Goal: Task Accomplishment & Management: Use online tool/utility

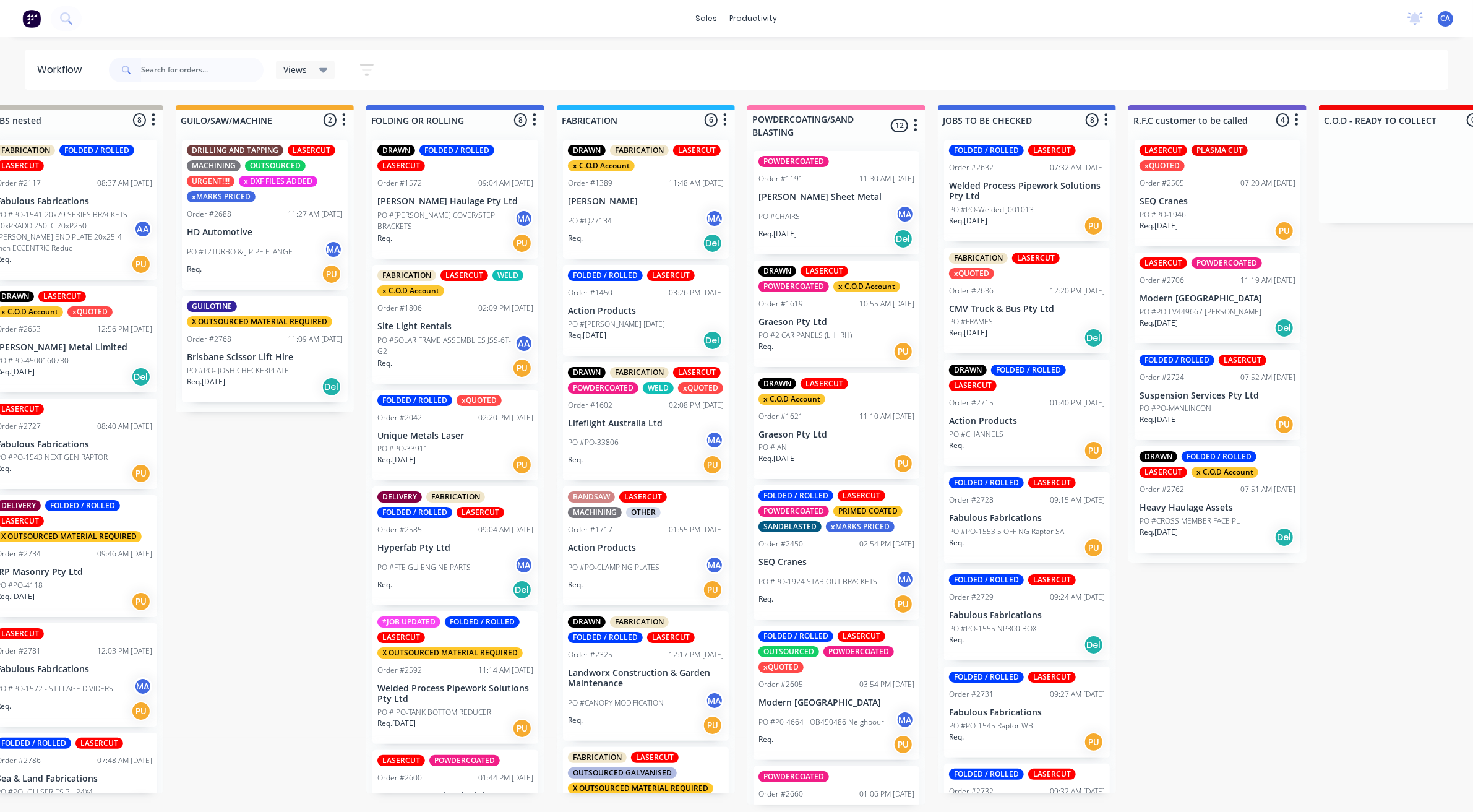
scroll to position [103, 0]
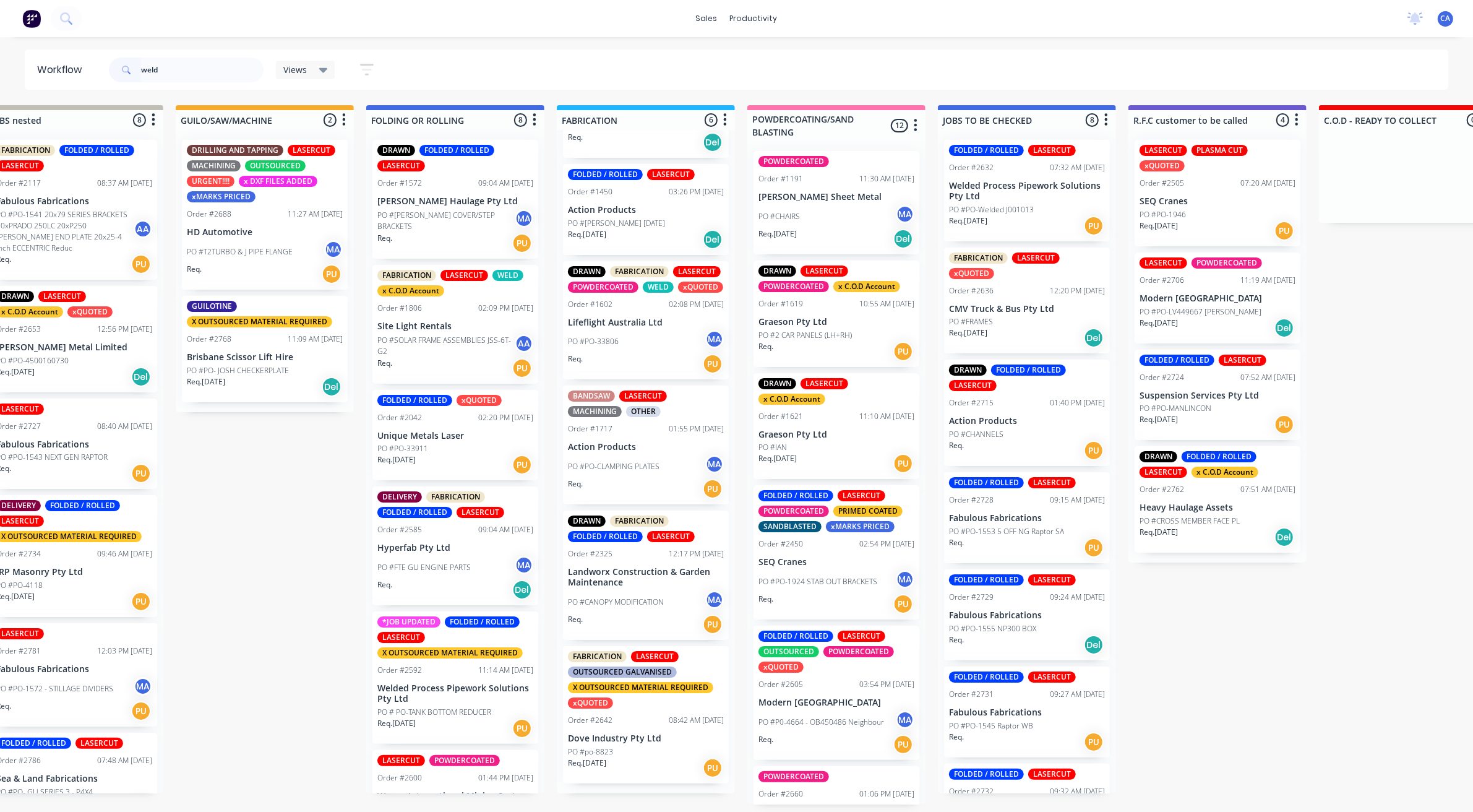
type input "weld"
click at [357, 602] on div "Submitted 25 Sort By Created date Required date Order number Customer name Most…" at bounding box center [1228, 455] width 3319 height 699
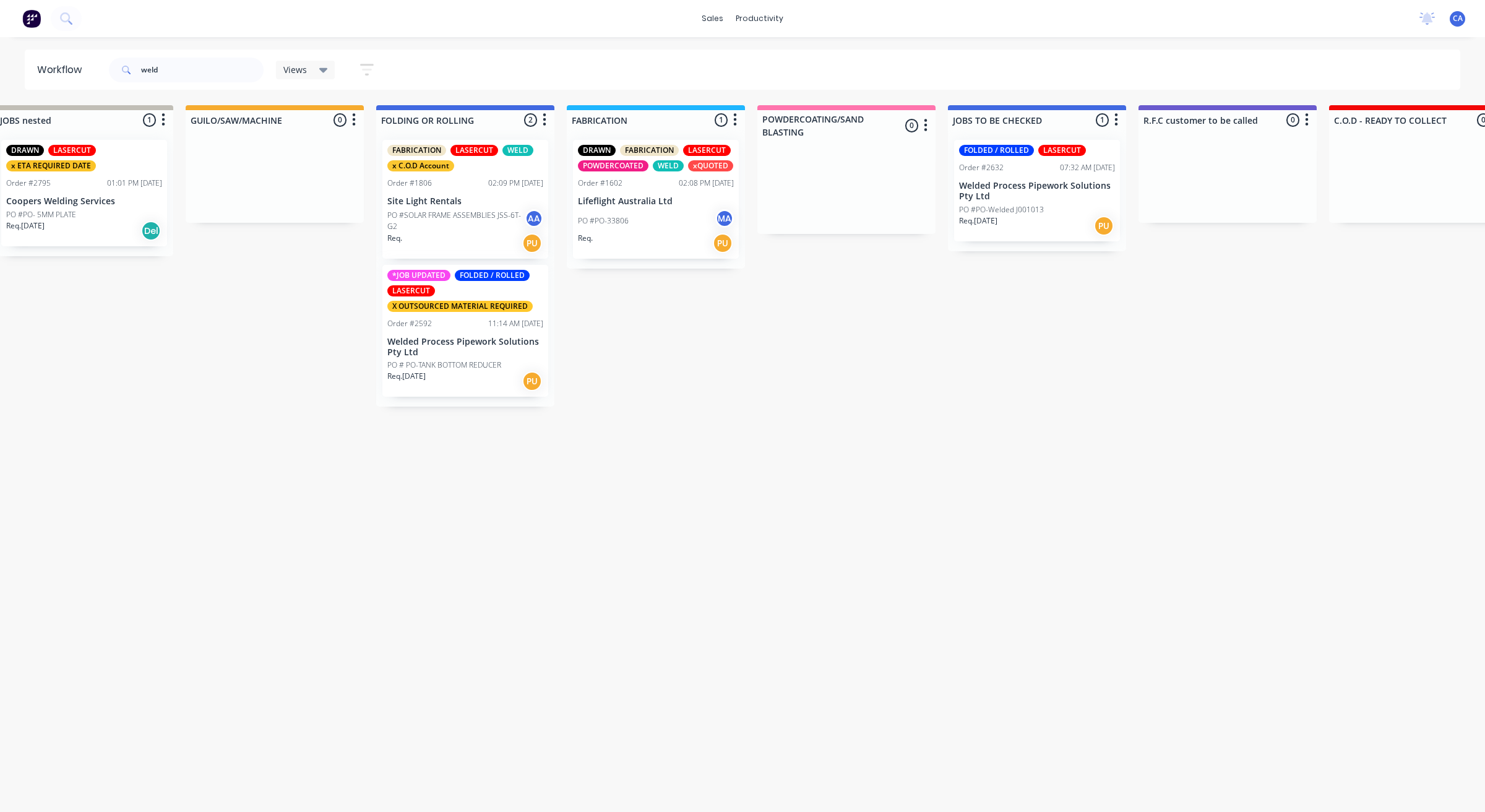
scroll to position [0, 543]
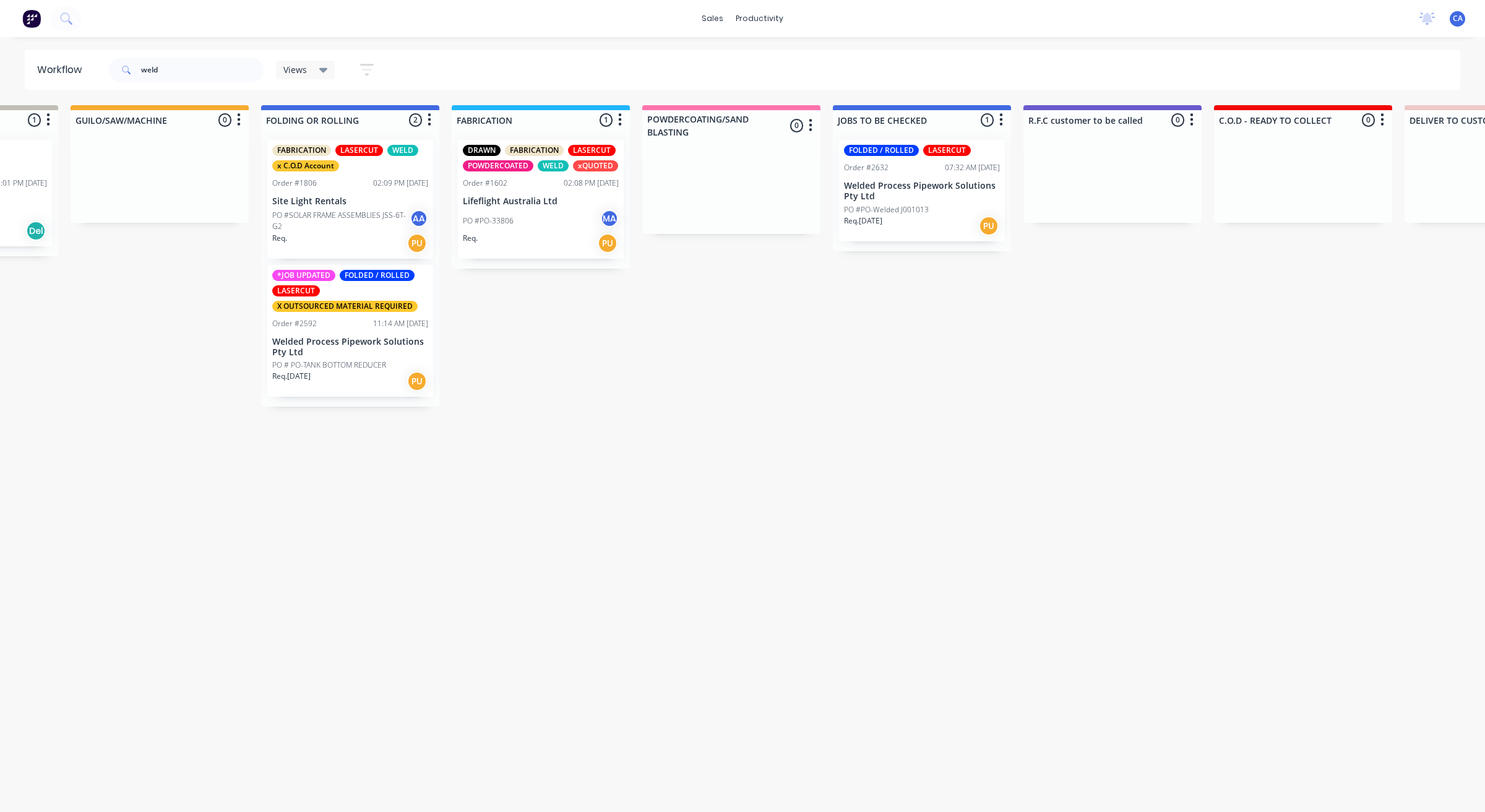
drag, startPoint x: 1042, startPoint y: 264, endPoint x: 1104, endPoint y: 260, distance: 62.1
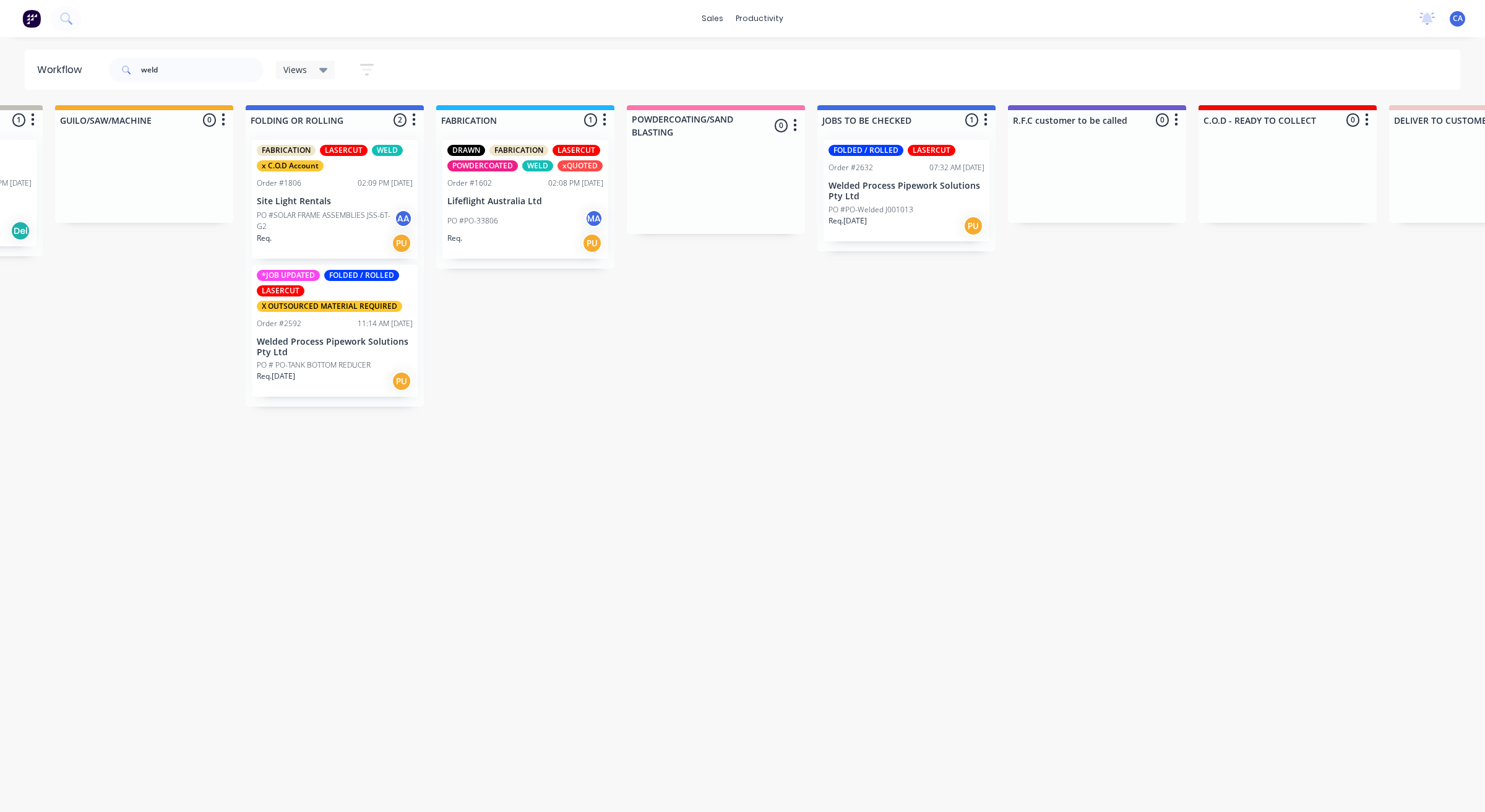
click at [981, 216] on div "Req. 15/08/25 PU" at bounding box center [906, 226] width 156 height 21
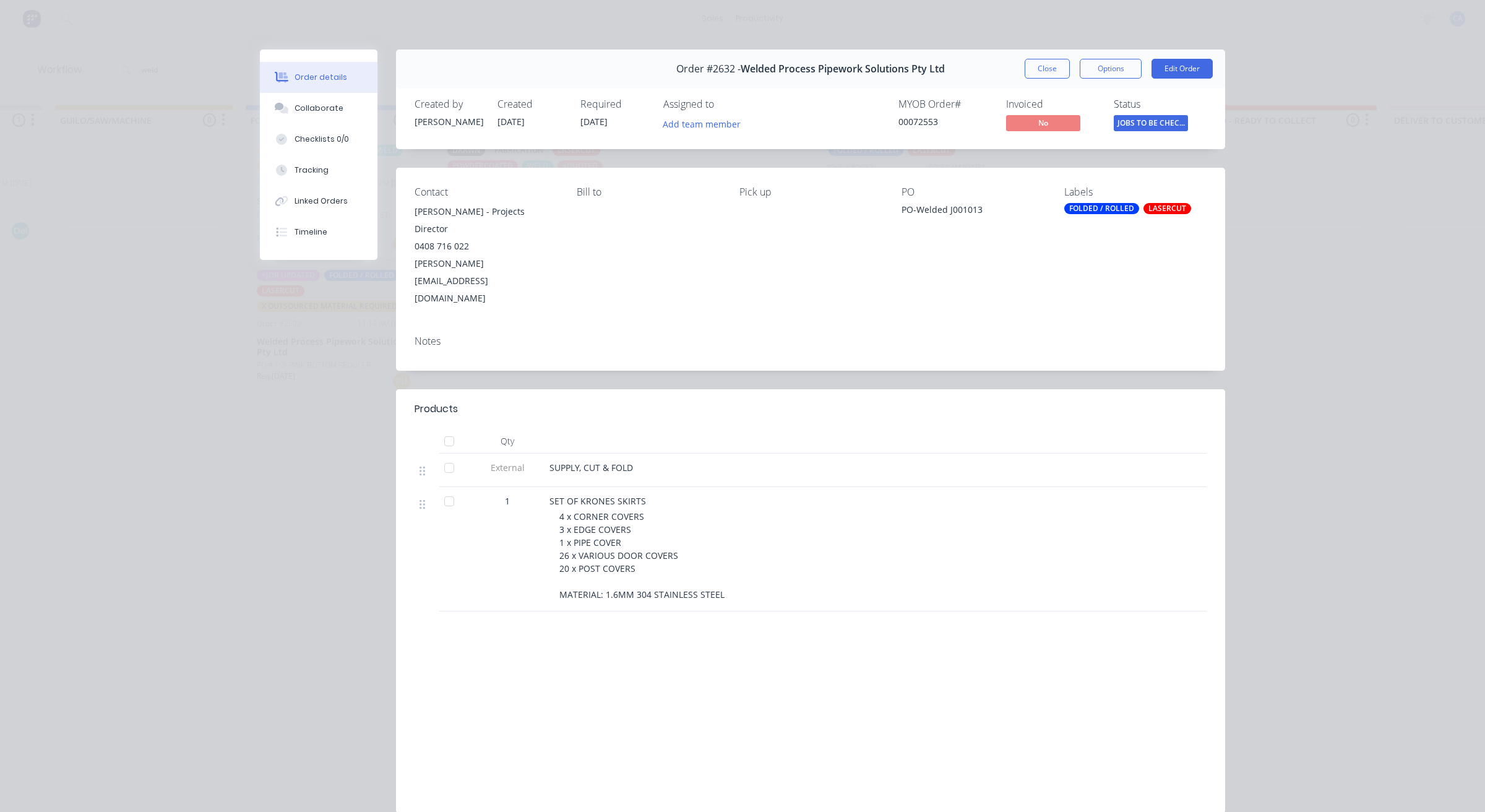
click at [1029, 60] on button "Close" at bounding box center [1047, 68] width 45 height 20
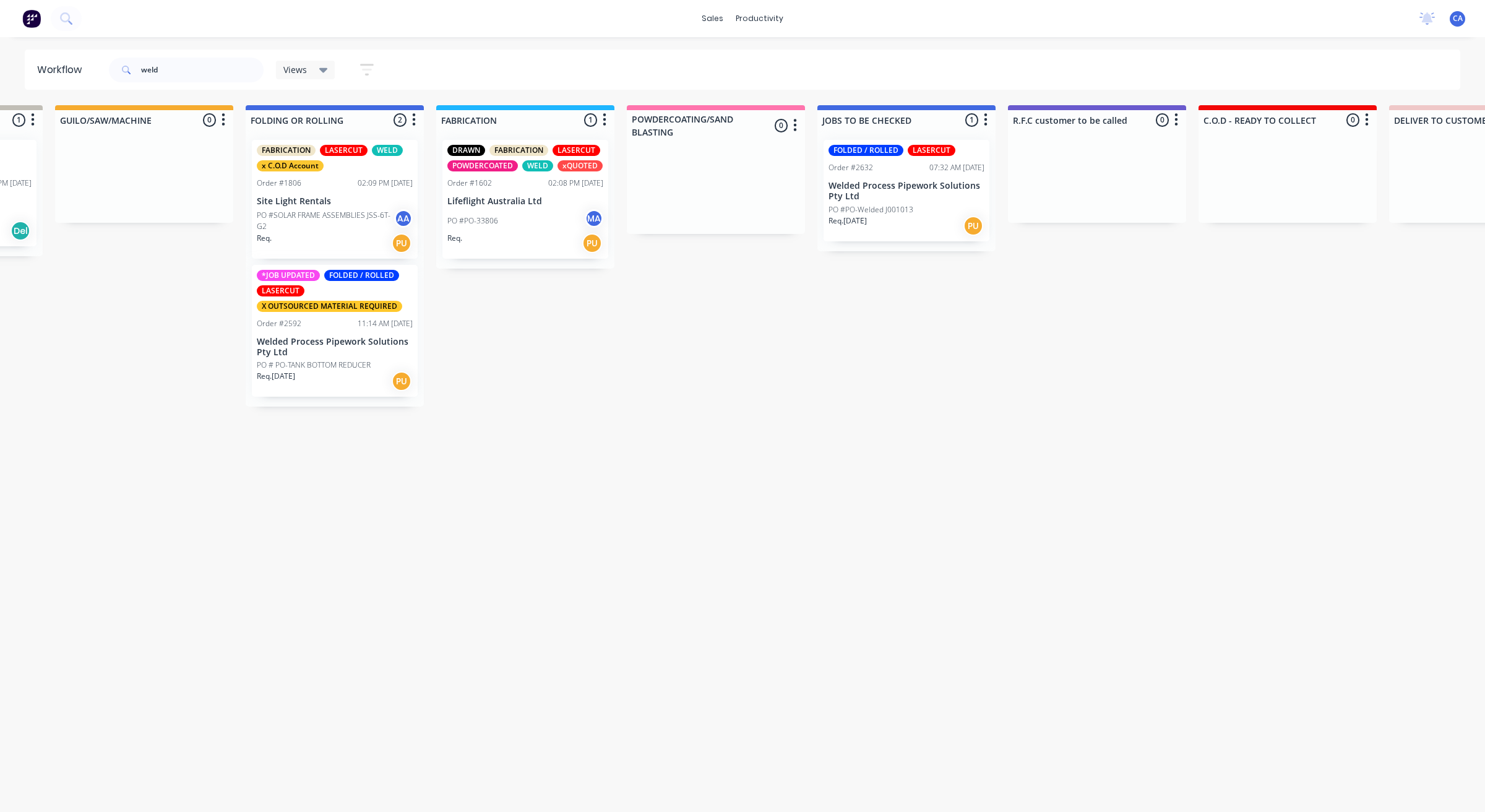
click at [340, 319] on div "Order #2592 11:14 AM 12/08/25" at bounding box center [335, 324] width 156 height 11
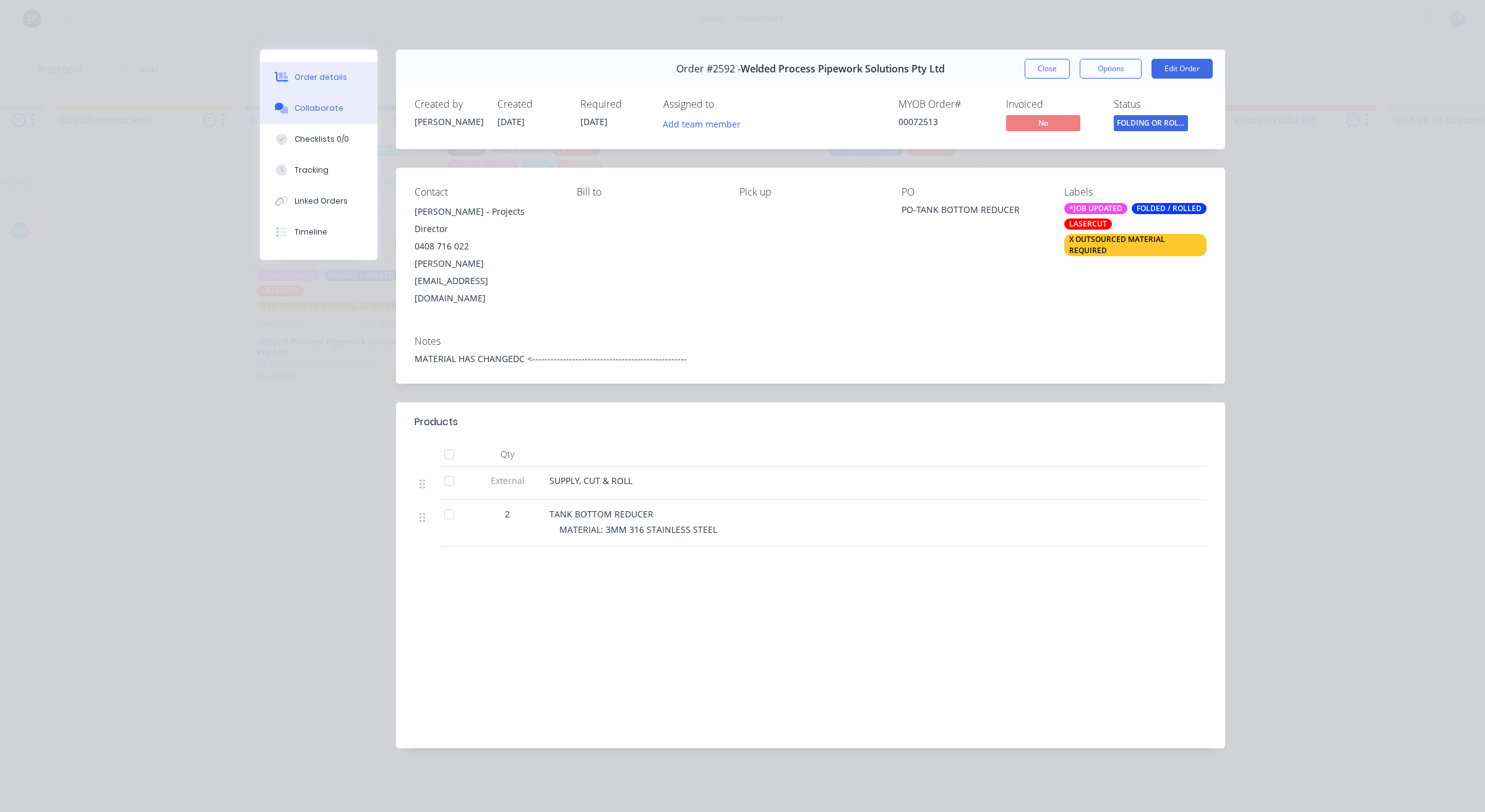
click at [310, 105] on div "Collaborate" at bounding box center [319, 109] width 49 height 11
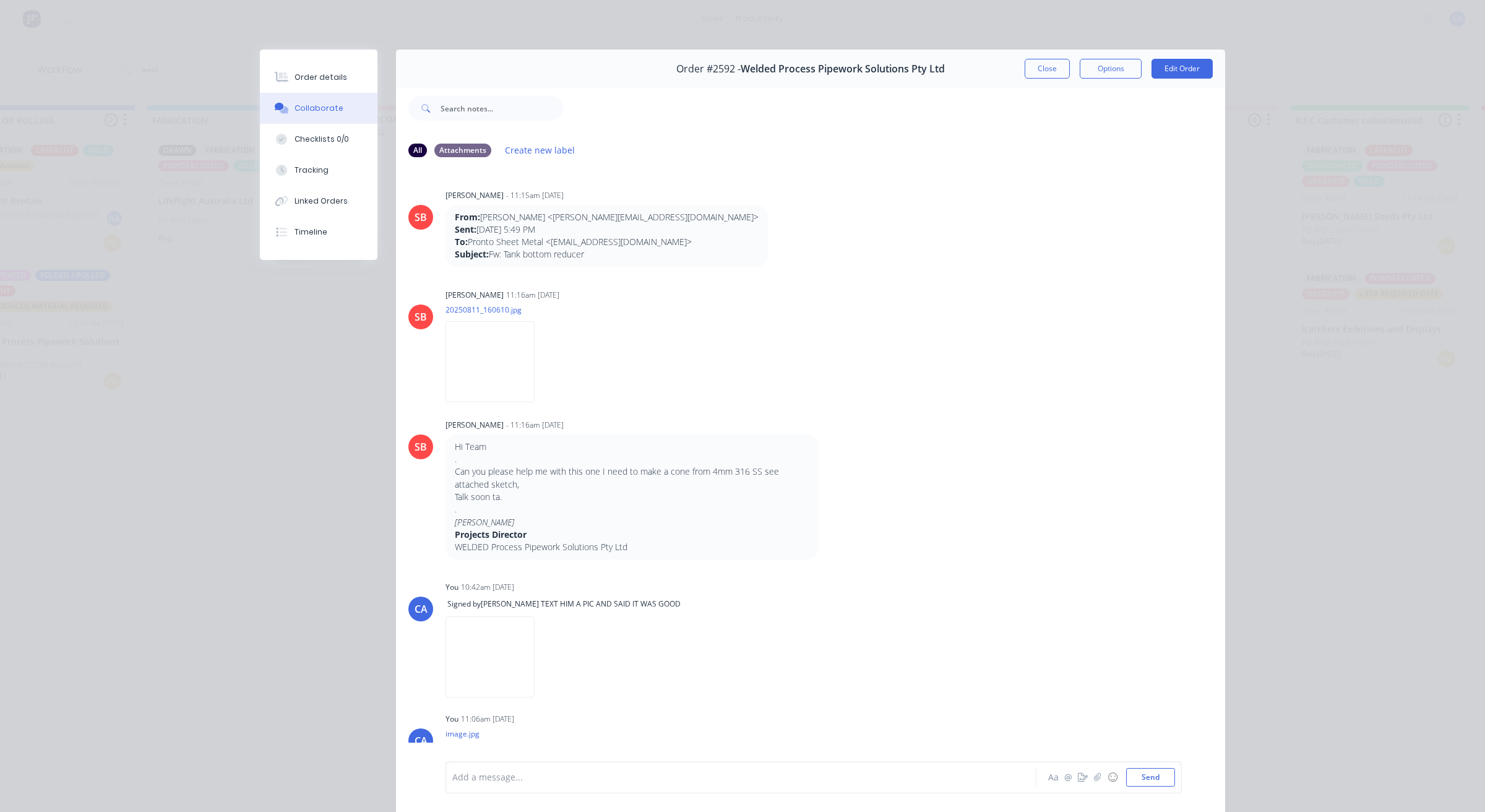
scroll to position [0, 894]
click at [507, 373] on img at bounding box center [490, 361] width 89 height 81
click at [477, 394] on img at bounding box center [490, 361] width 89 height 81
drag, startPoint x: 1041, startPoint y: 84, endPoint x: 1040, endPoint y: 76, distance: 8.1
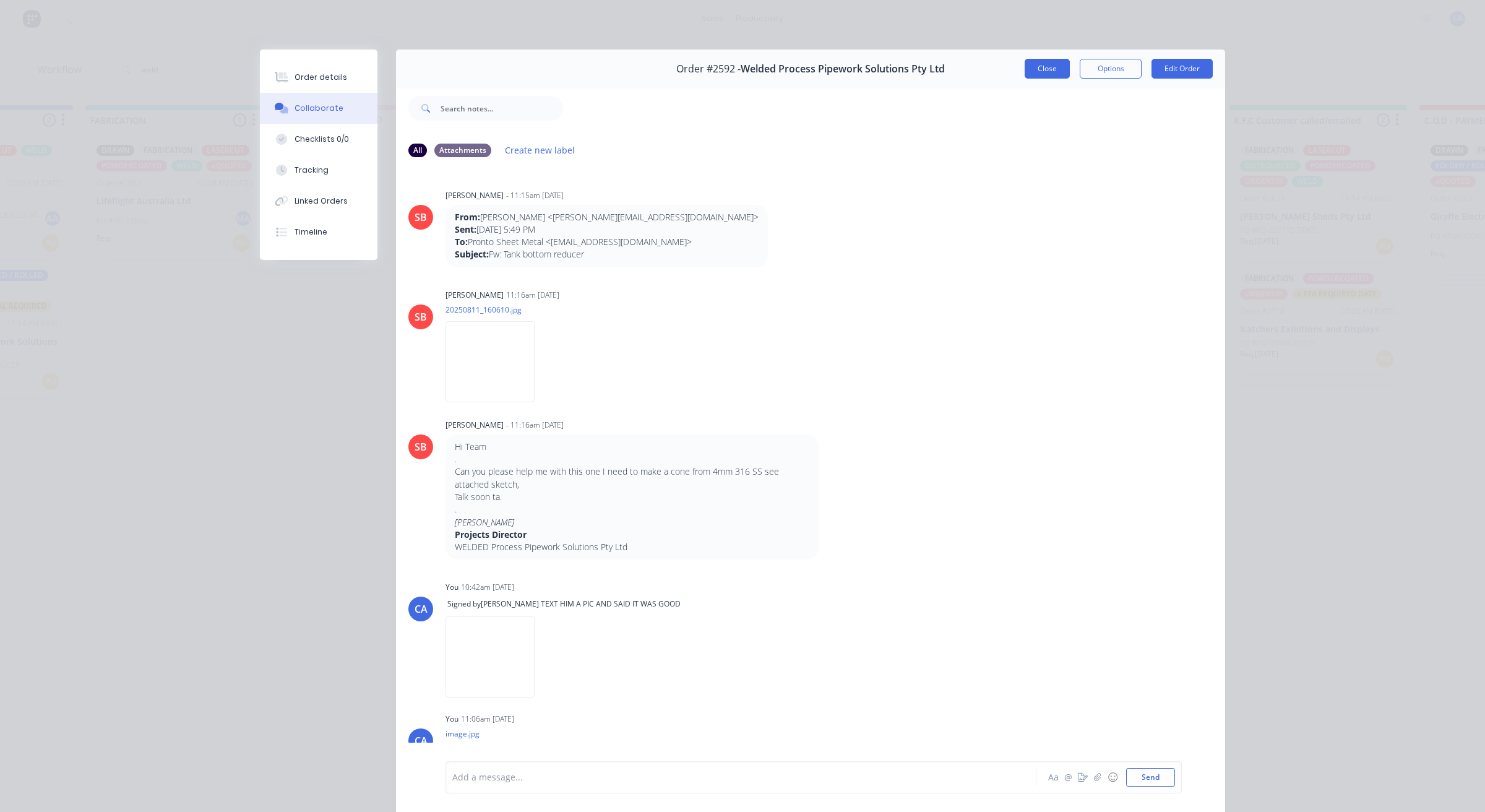
click at [1040, 82] on div "Order #2592 - Welded Process Pipework Solutions Pty Ltd Close Options Edit Orde…" at bounding box center [742, 439] width 965 height 780
click at [1040, 76] on button "Close" at bounding box center [1047, 68] width 45 height 20
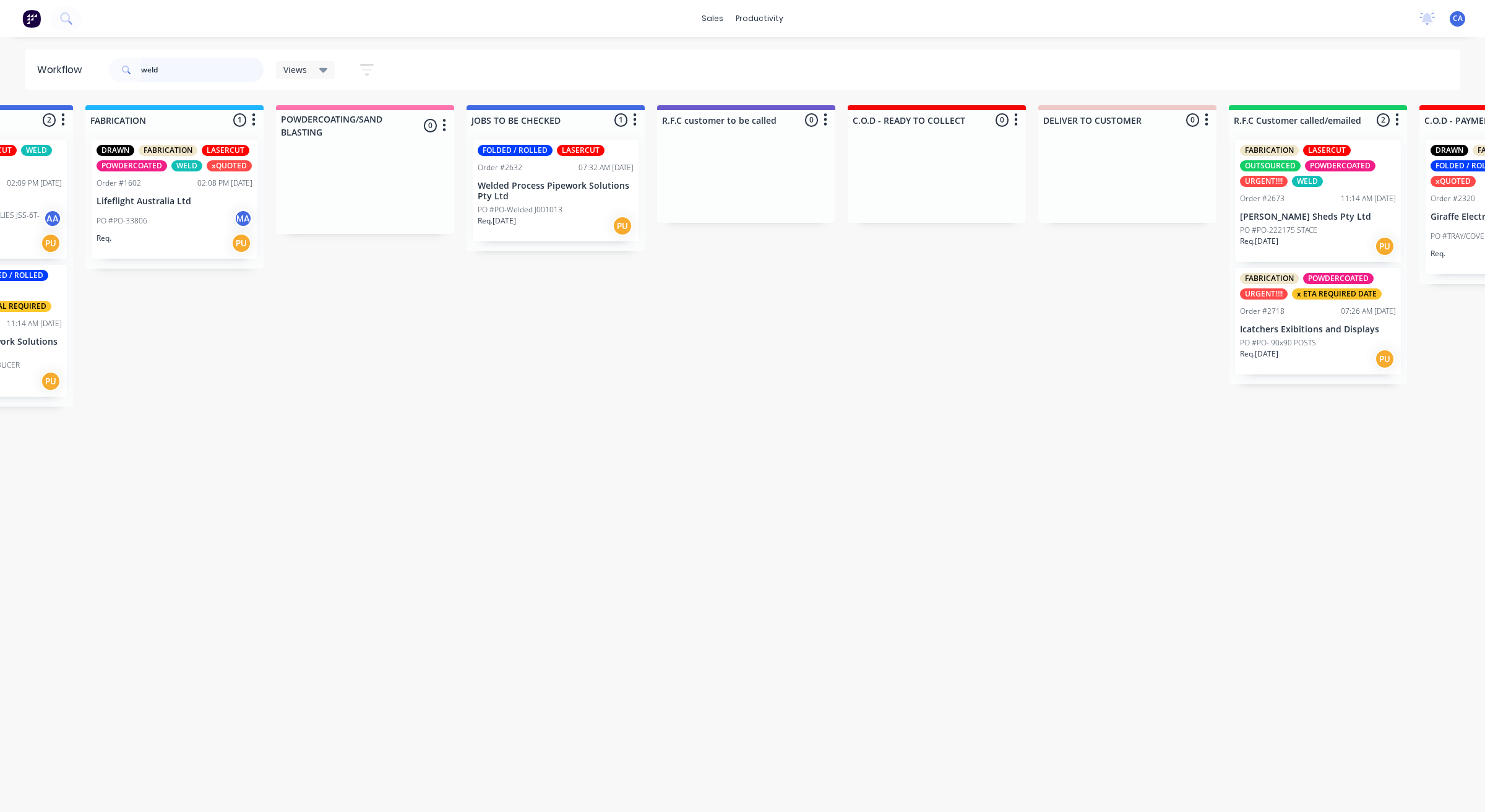
click at [180, 72] on input "weld" at bounding box center [202, 69] width 122 height 25
drag, startPoint x: 184, startPoint y: 68, endPoint x: 50, endPoint y: 18, distance: 143.0
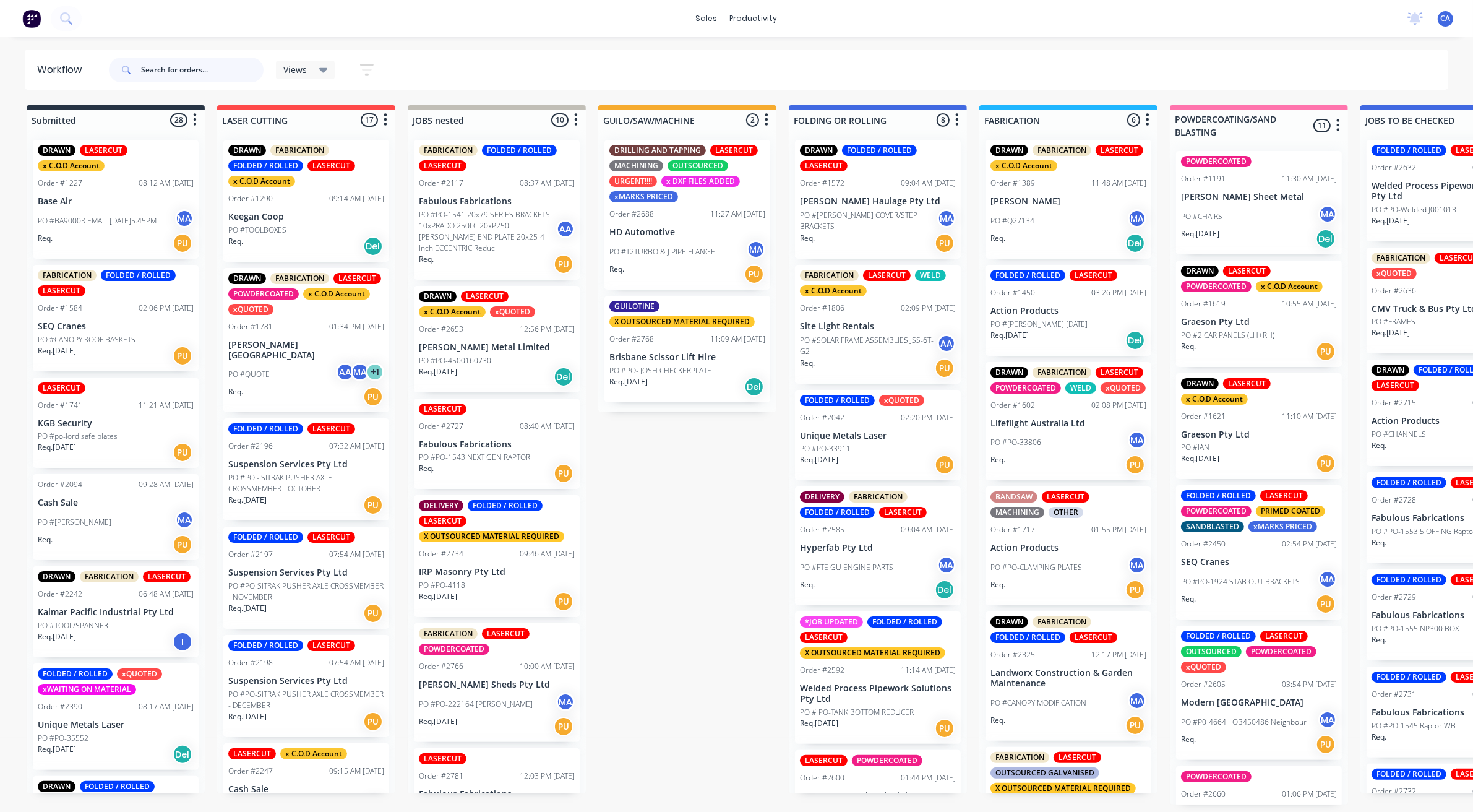
scroll to position [0, 297]
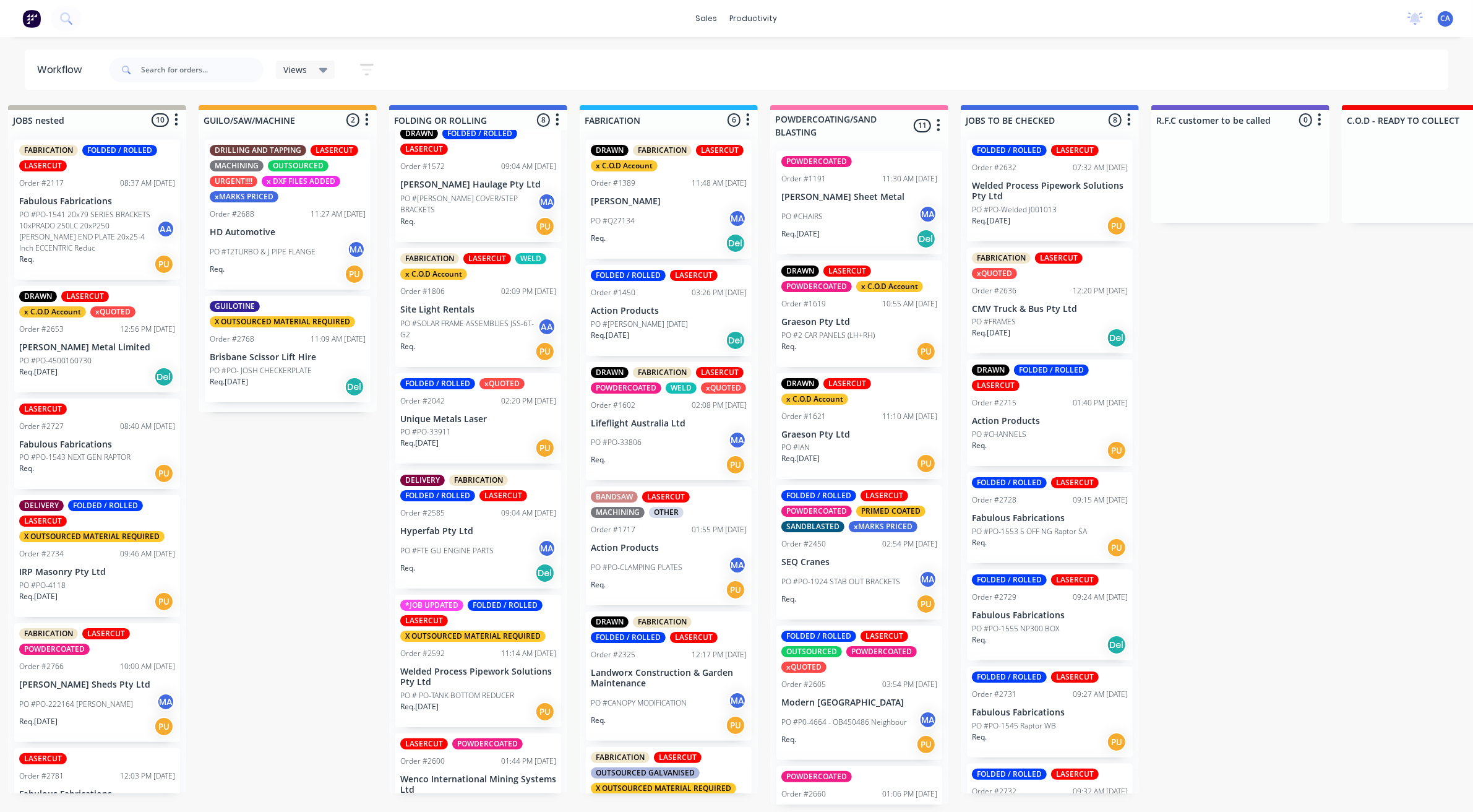
scroll to position [0, 400]
click at [1053, 205] on p "PO #PO-Welded J001013" at bounding box center [1014, 210] width 85 height 11
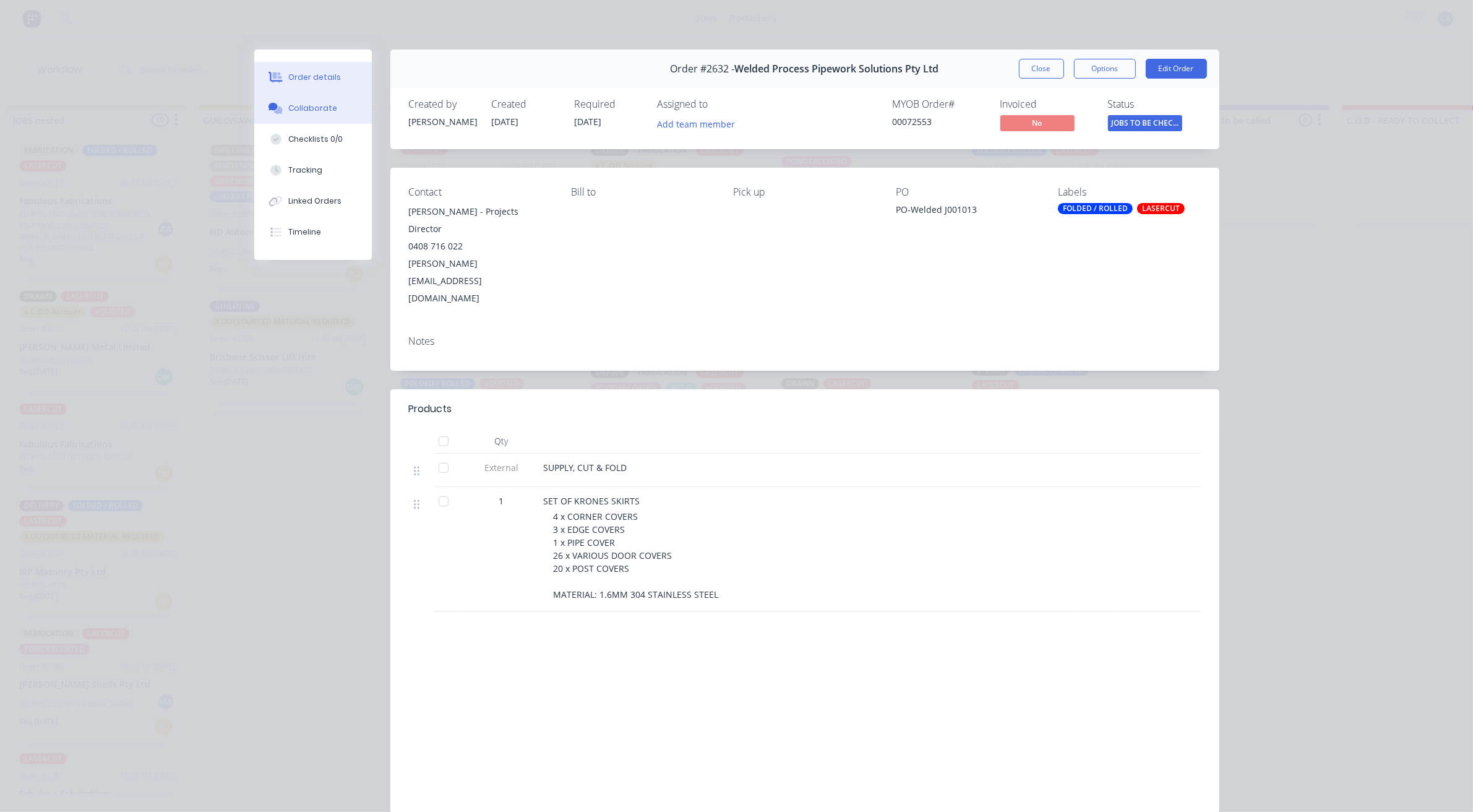
drag, startPoint x: 272, startPoint y: 109, endPoint x: 286, endPoint y: 102, distance: 15.7
click at [277, 105] on div at bounding box center [275, 109] width 19 height 11
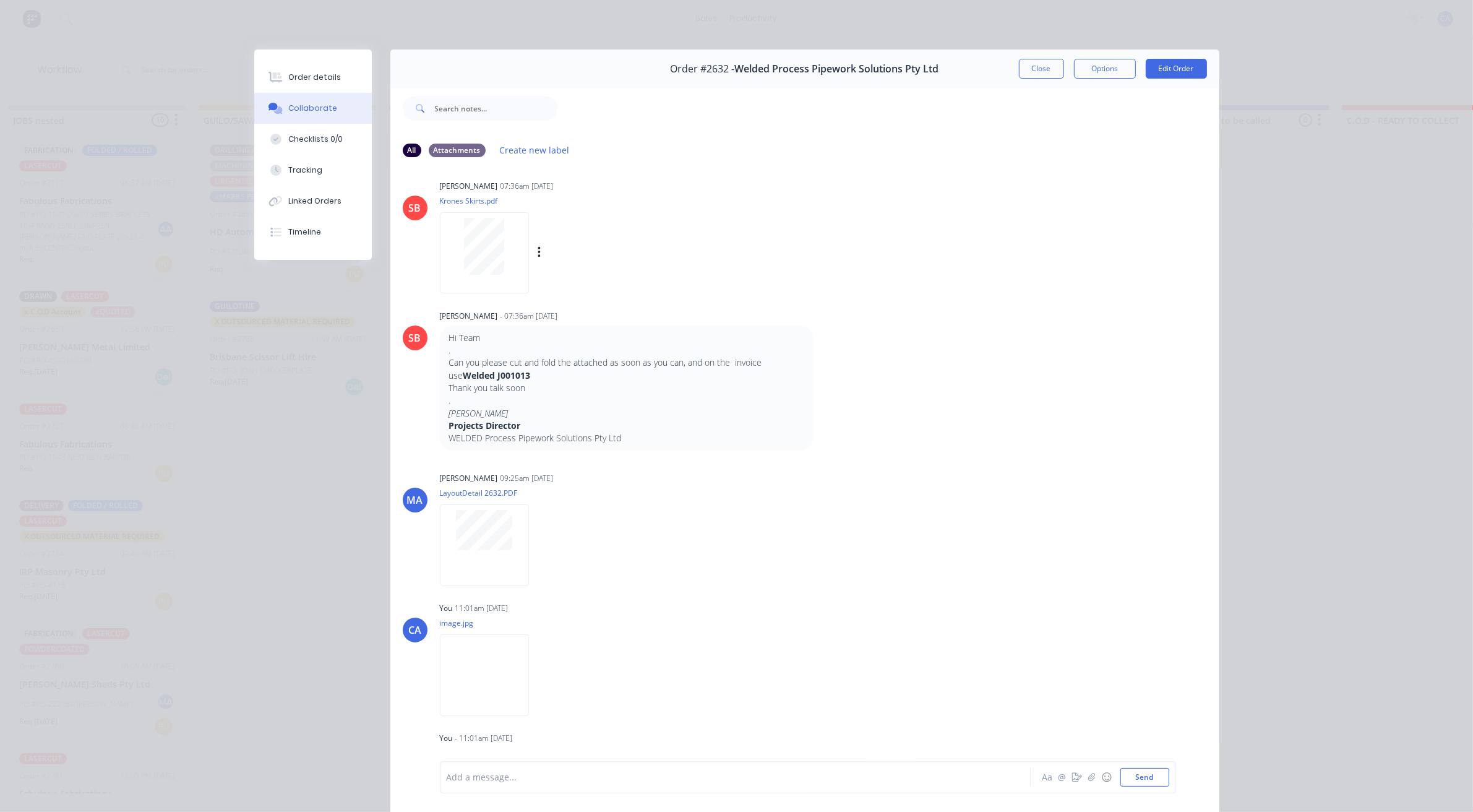
scroll to position [0, 0]
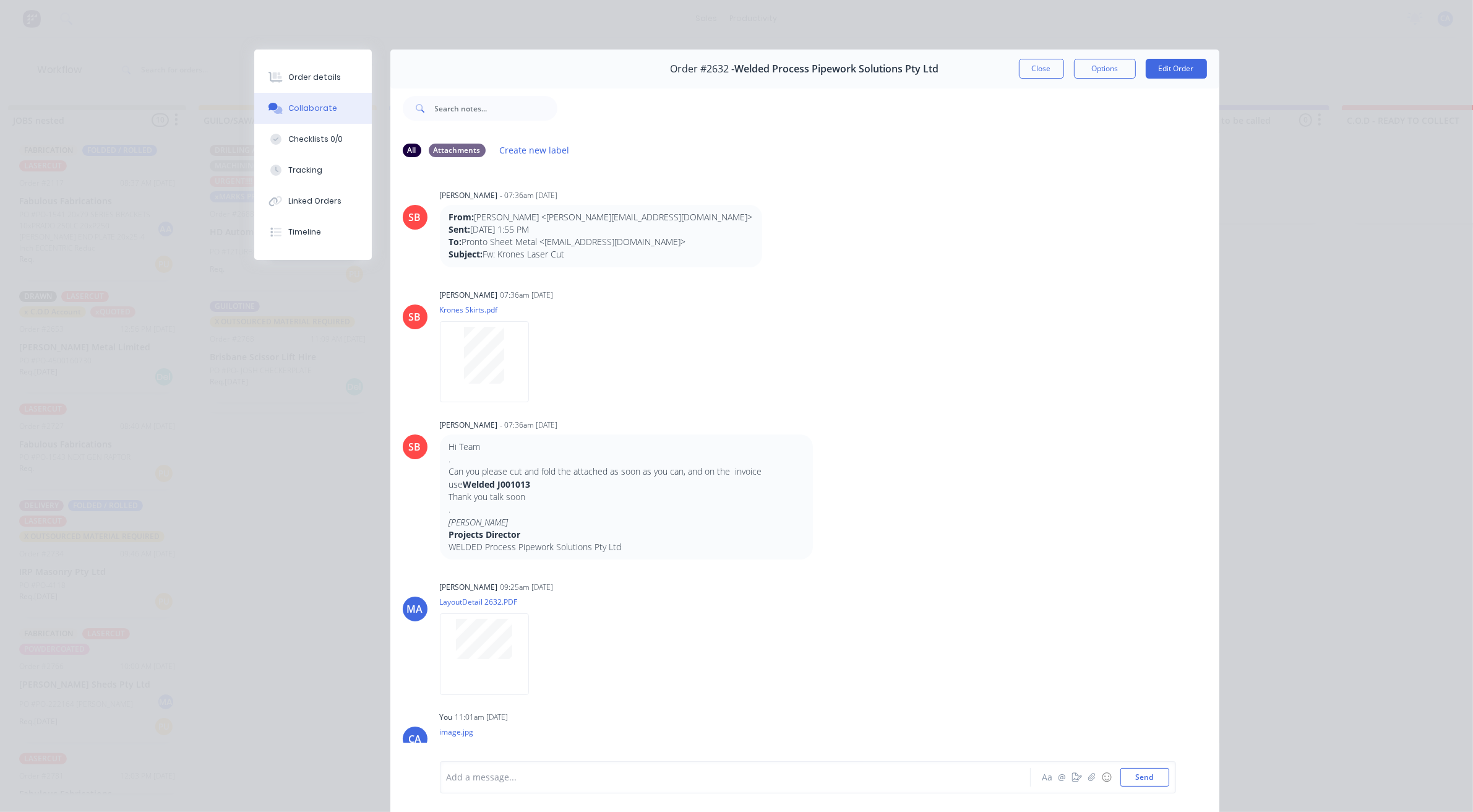
drag, startPoint x: 1040, startPoint y: 65, endPoint x: 1034, endPoint y: 79, distance: 15.2
click at [1040, 63] on button "Close" at bounding box center [1042, 68] width 45 height 20
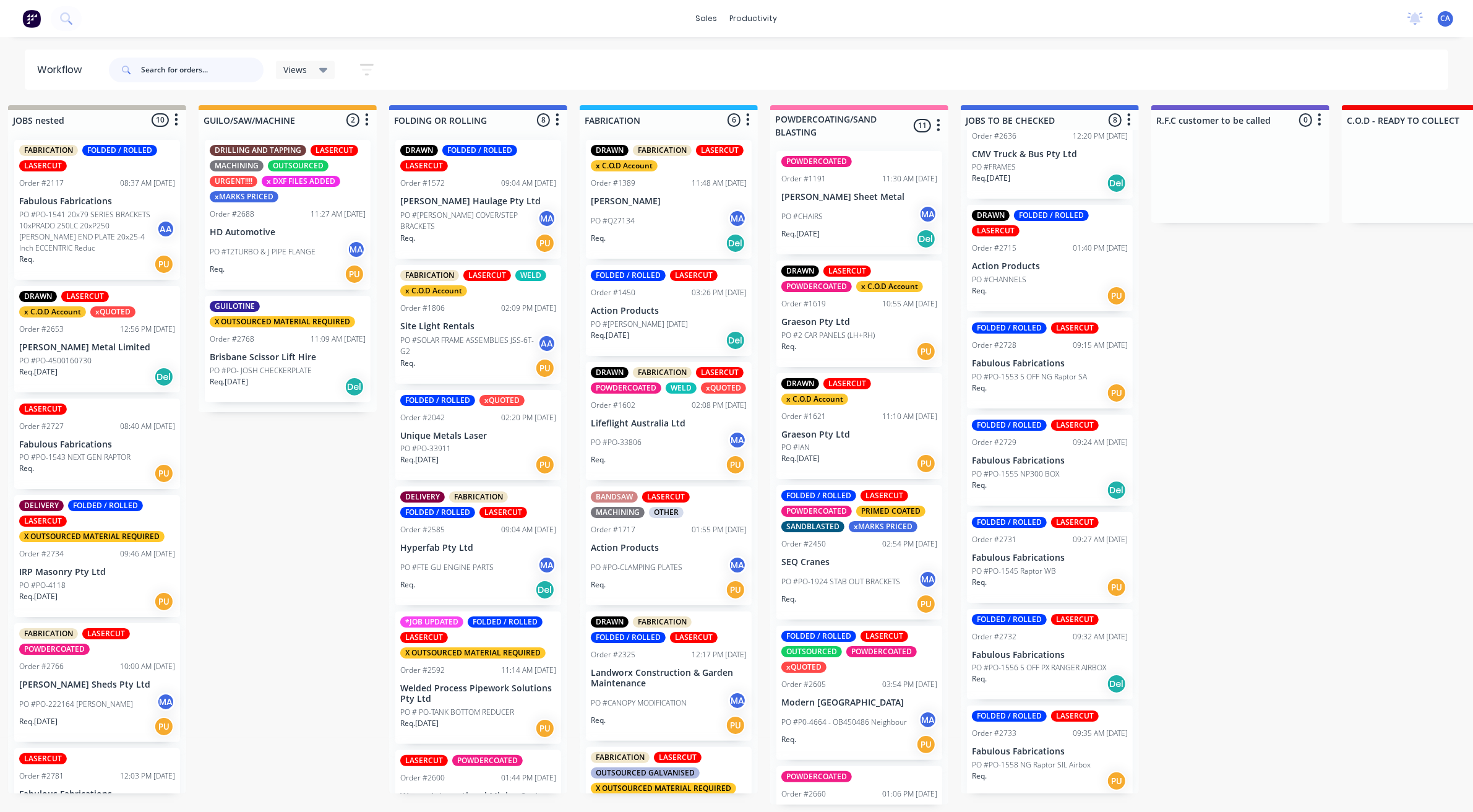
click at [180, 70] on input "text" at bounding box center [202, 69] width 122 height 25
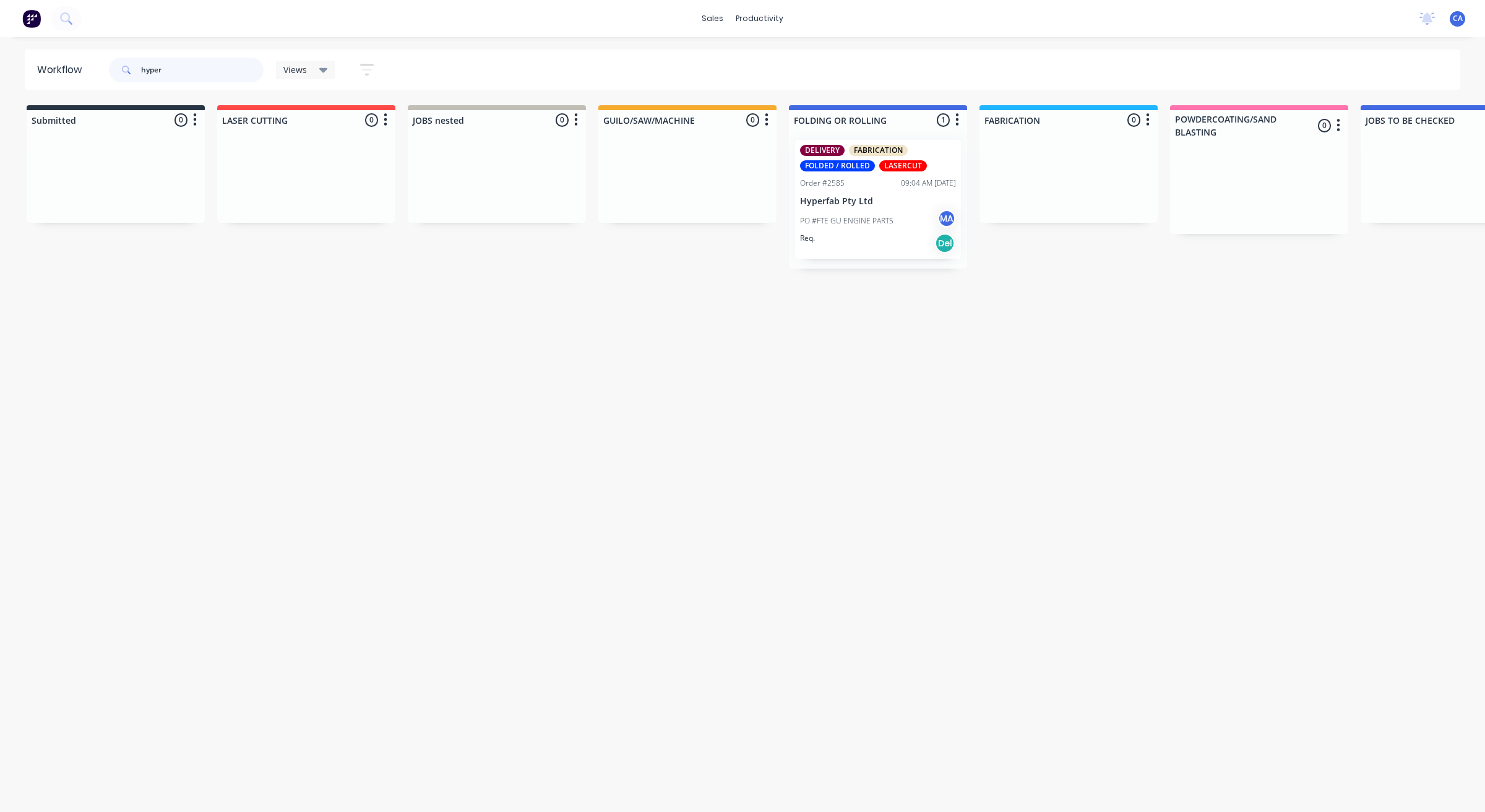
type input "hyper"
click at [877, 216] on p "PO #FTE GU ENGINE PARTS" at bounding box center [847, 221] width 93 height 11
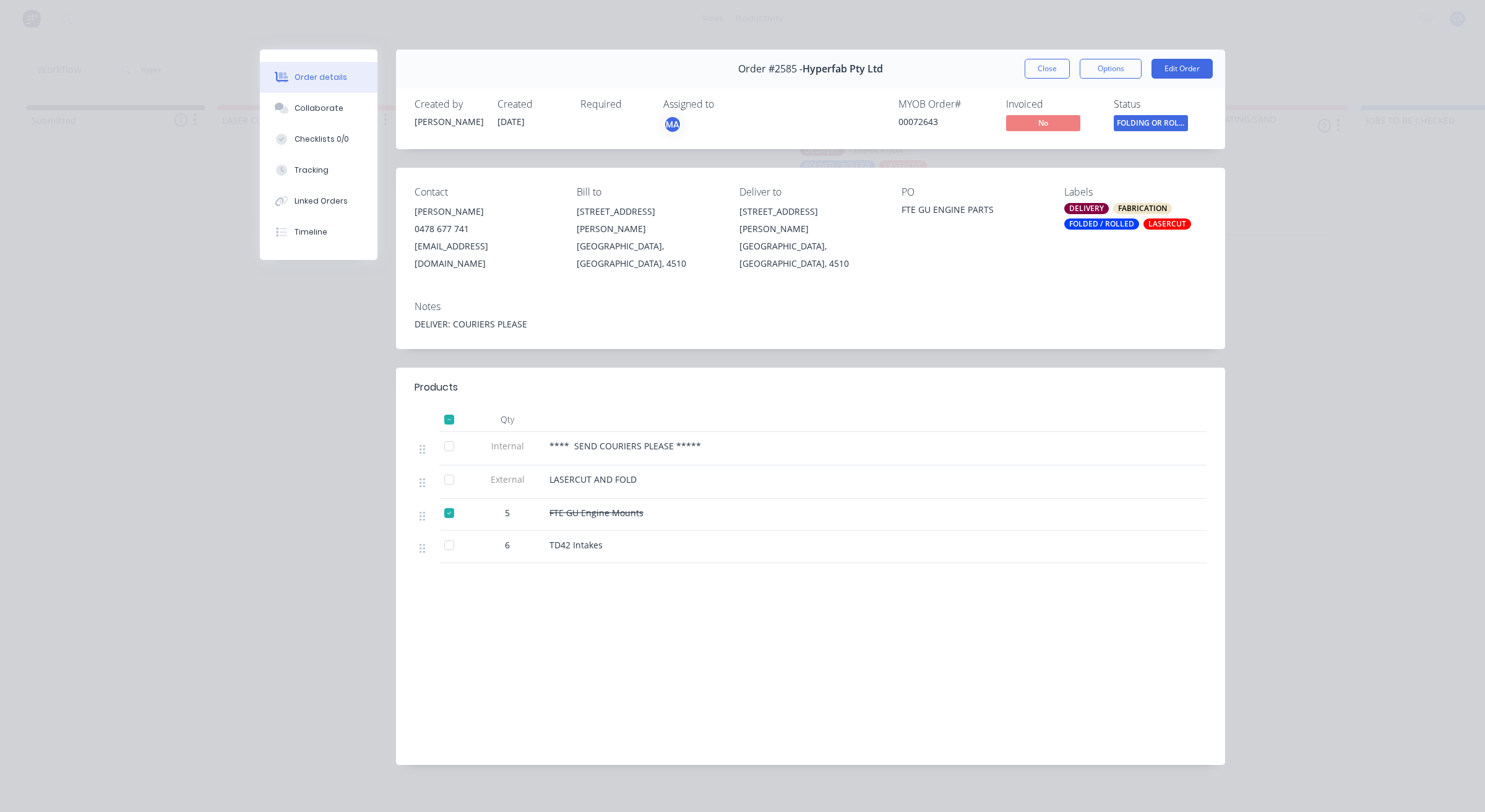
click at [449, 534] on div at bounding box center [449, 545] width 25 height 25
click at [317, 169] on div "Tracking" at bounding box center [311, 170] width 34 height 11
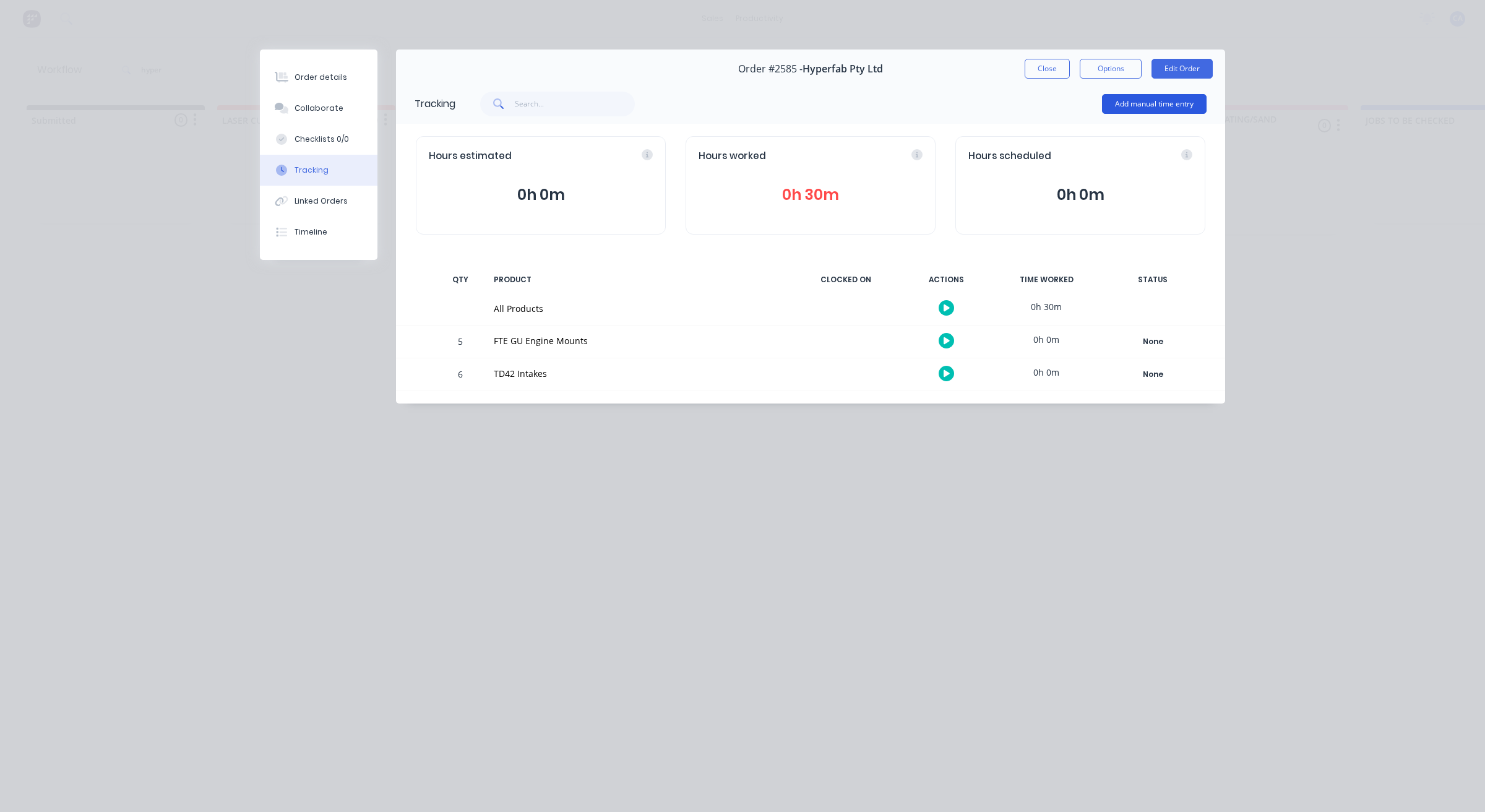
click at [1152, 104] on button "Add manual time entry" at bounding box center [1154, 104] width 105 height 20
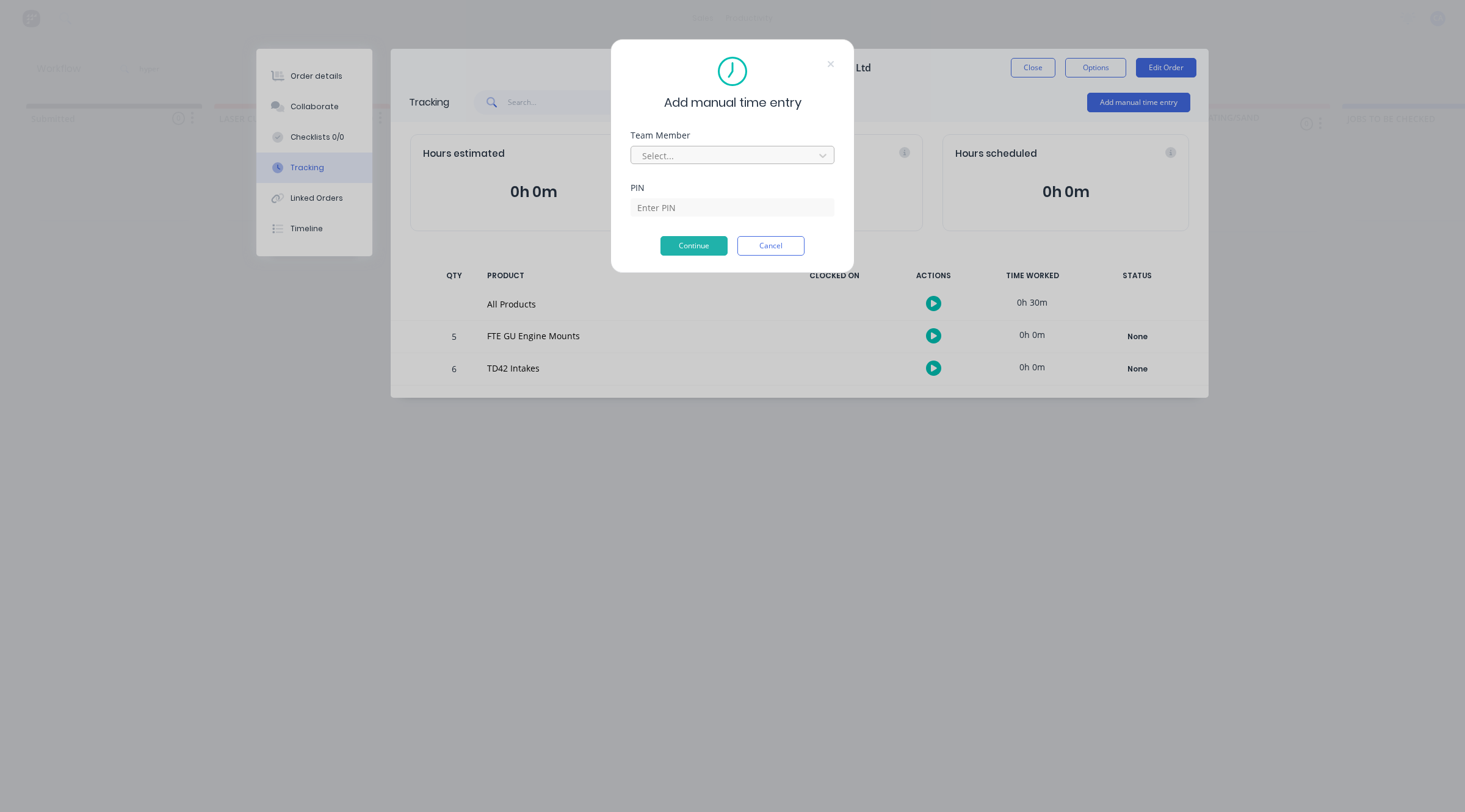
click at [678, 156] on div at bounding box center [724, 156] width 168 height 15
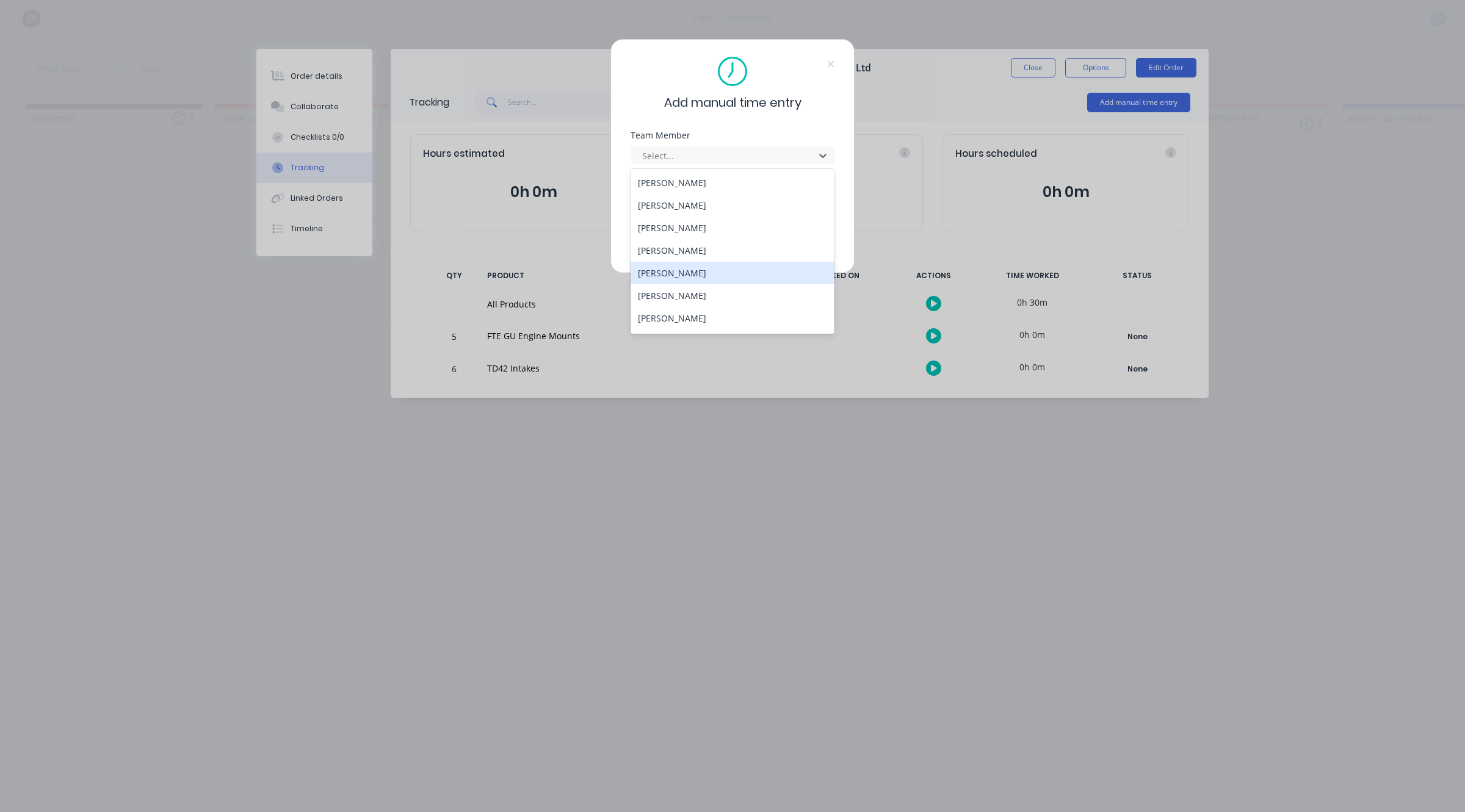
click at [664, 275] on div "[PERSON_NAME]" at bounding box center [732, 273] width 204 height 22
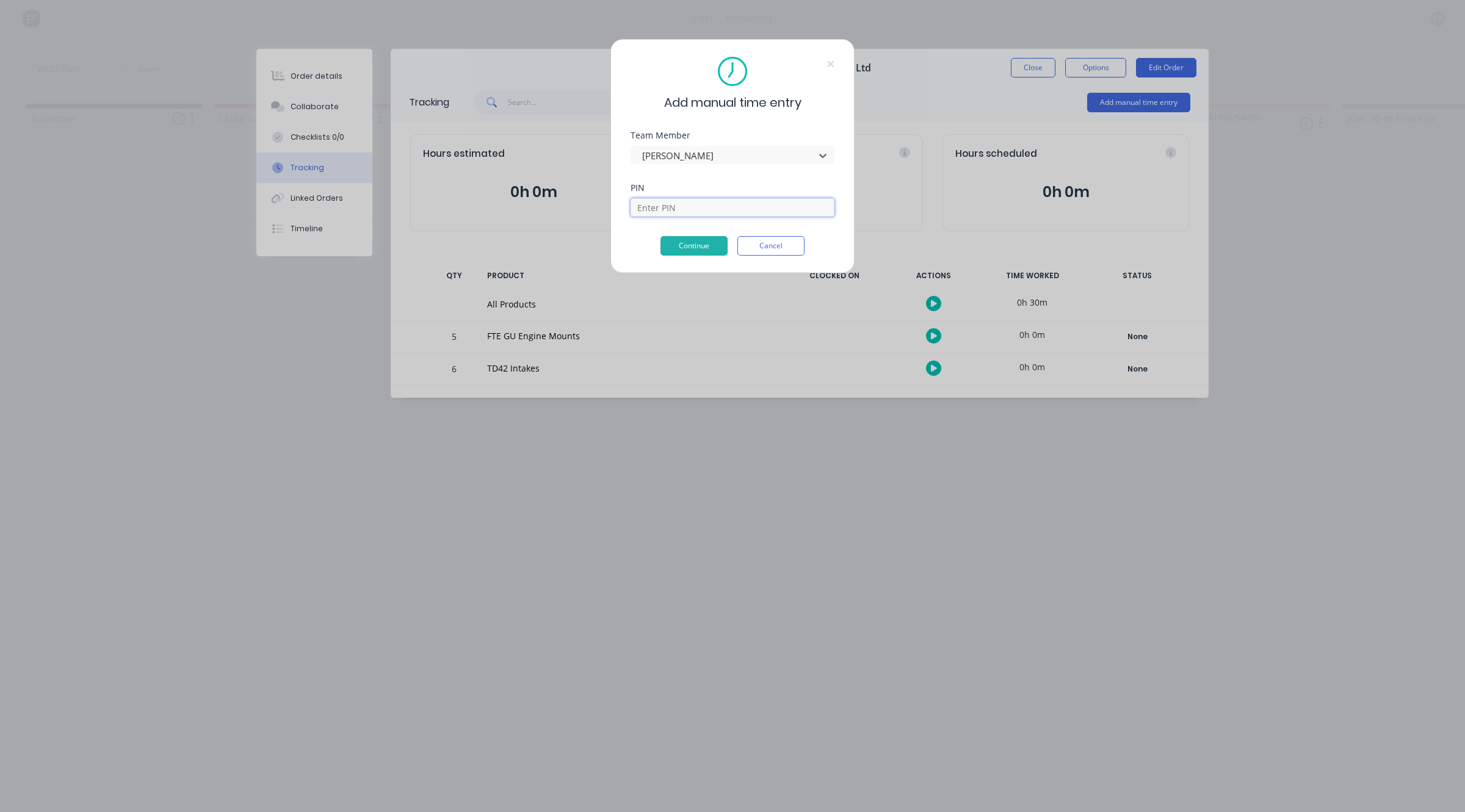
click at [664, 210] on input at bounding box center [732, 207] width 204 height 18
type input "3699"
click at [693, 241] on button "Continue" at bounding box center [694, 246] width 67 height 20
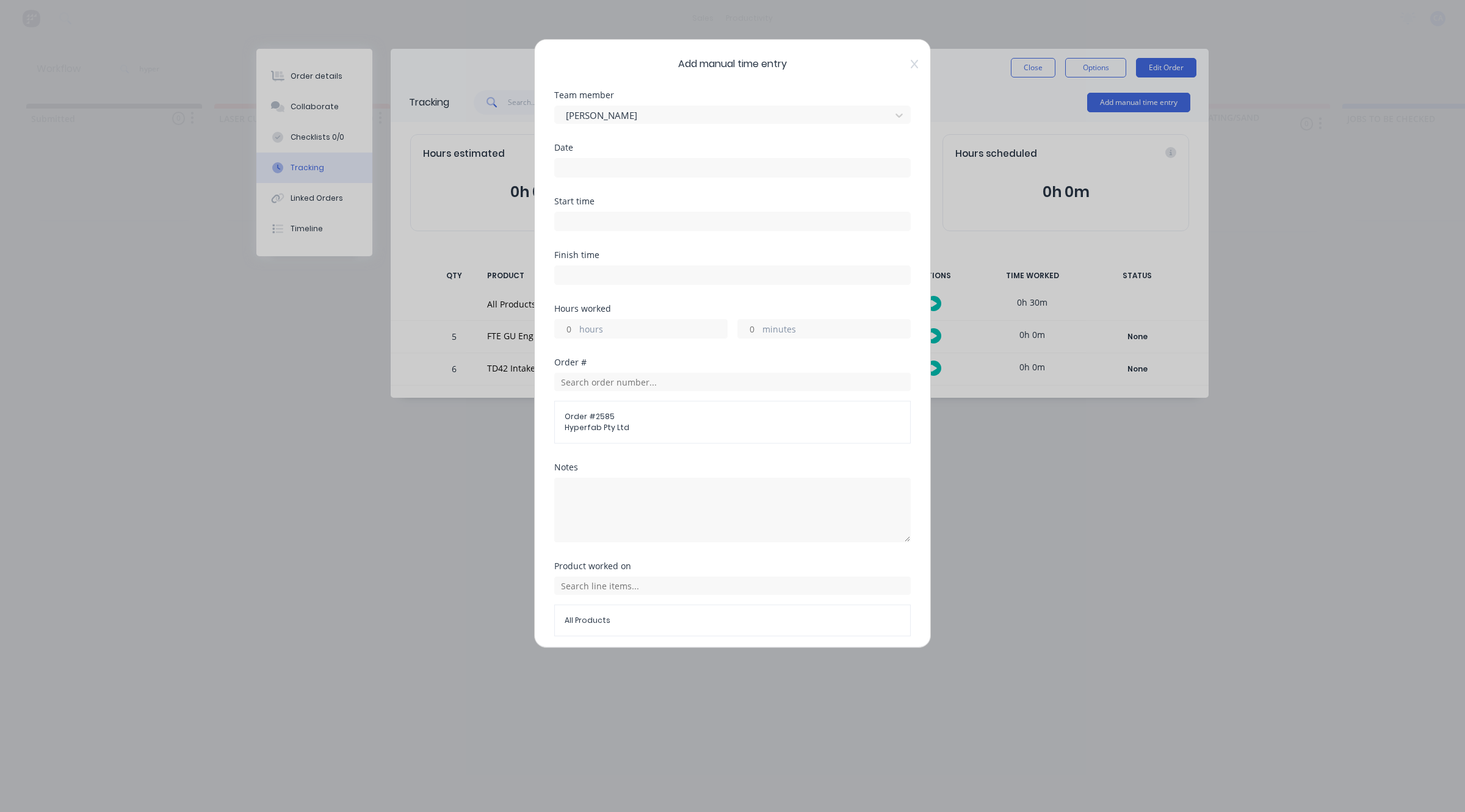
click at [563, 165] on input at bounding box center [732, 167] width 355 height 18
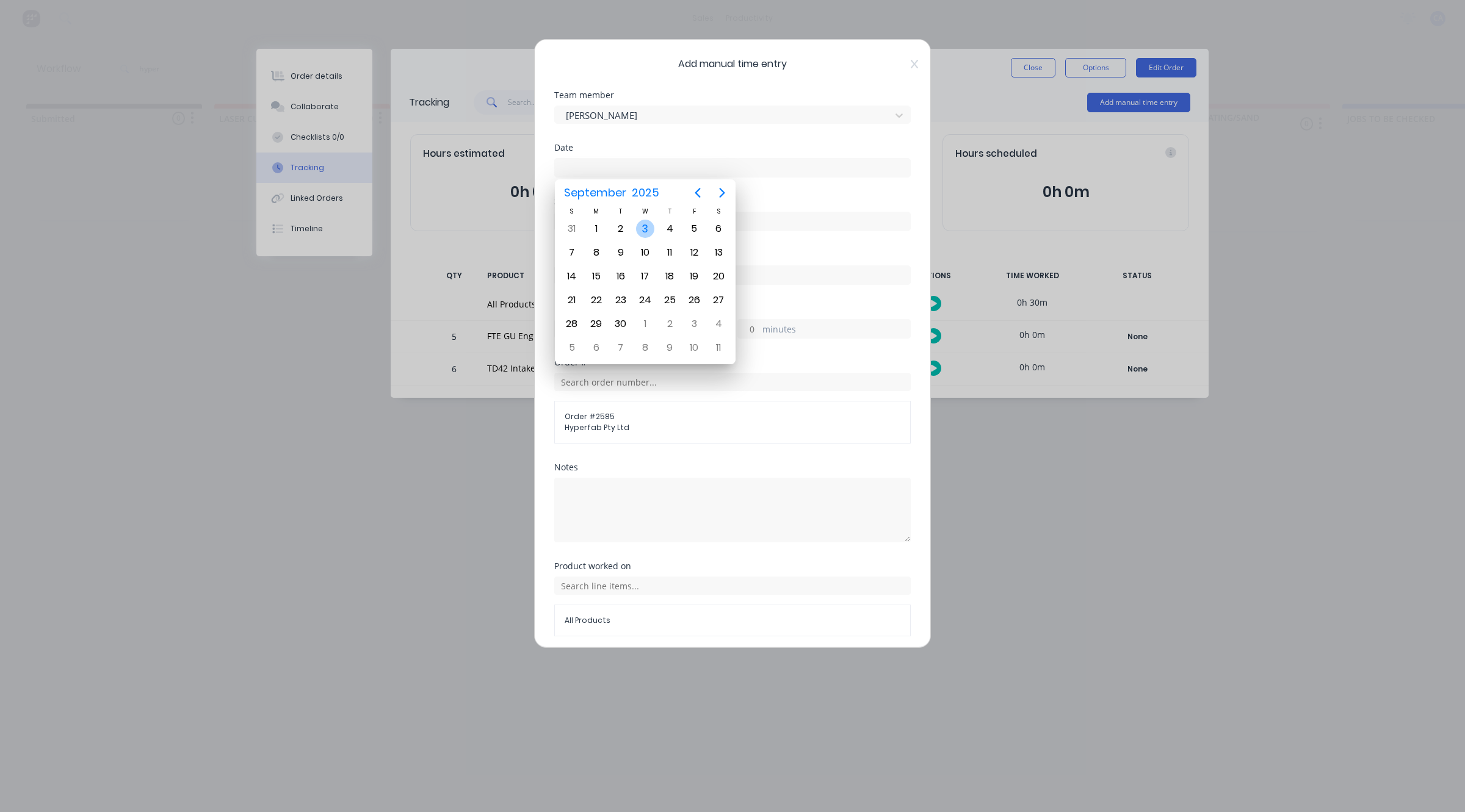
click at [648, 221] on div "3" at bounding box center [645, 229] width 18 height 18
type input "[DATE]"
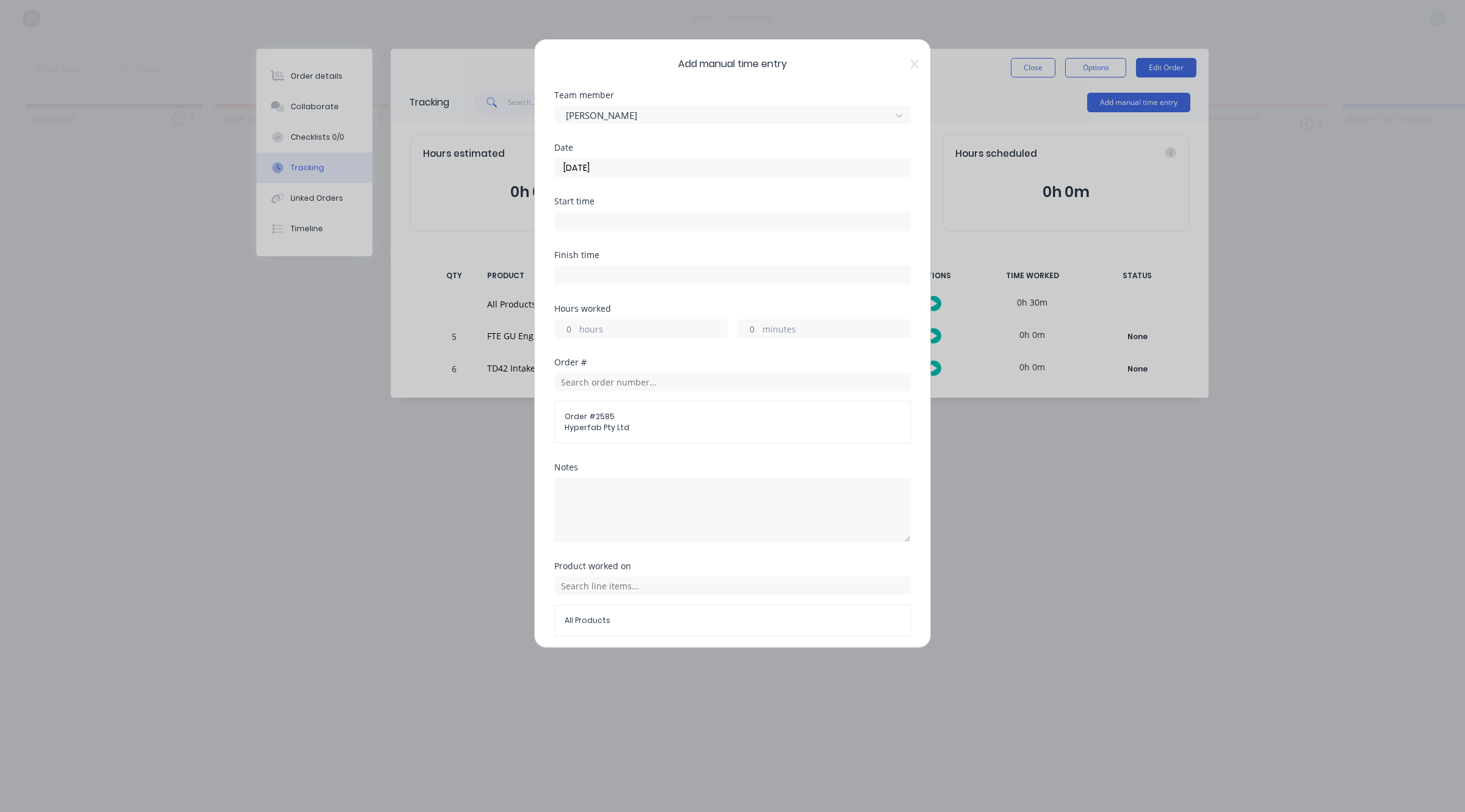
drag, startPoint x: 734, startPoint y: 334, endPoint x: 743, endPoint y: 331, distance: 9.5
click at [738, 333] on input "minutes" at bounding box center [748, 329] width 21 height 18
type input "30"
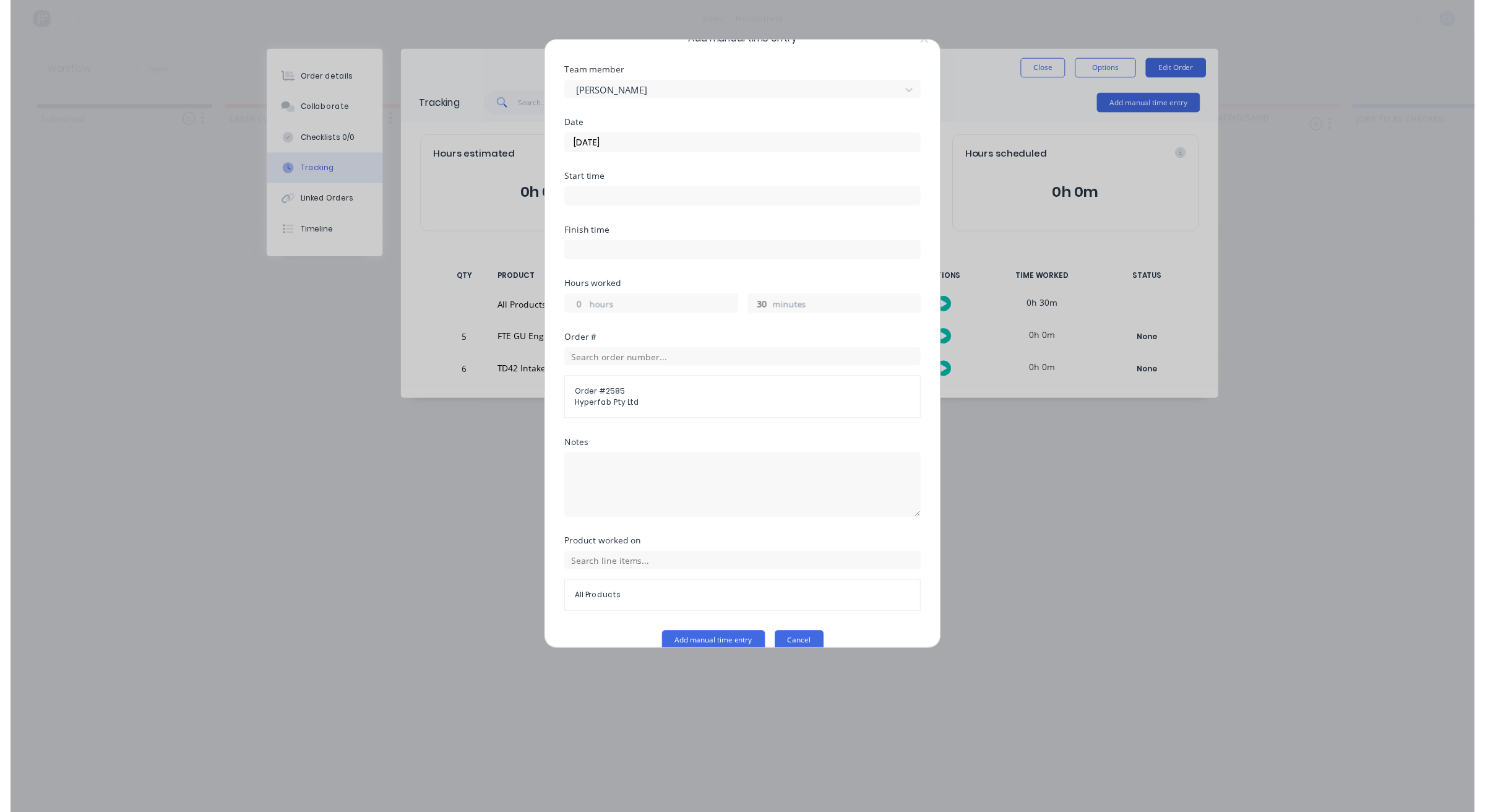
scroll to position [47, 0]
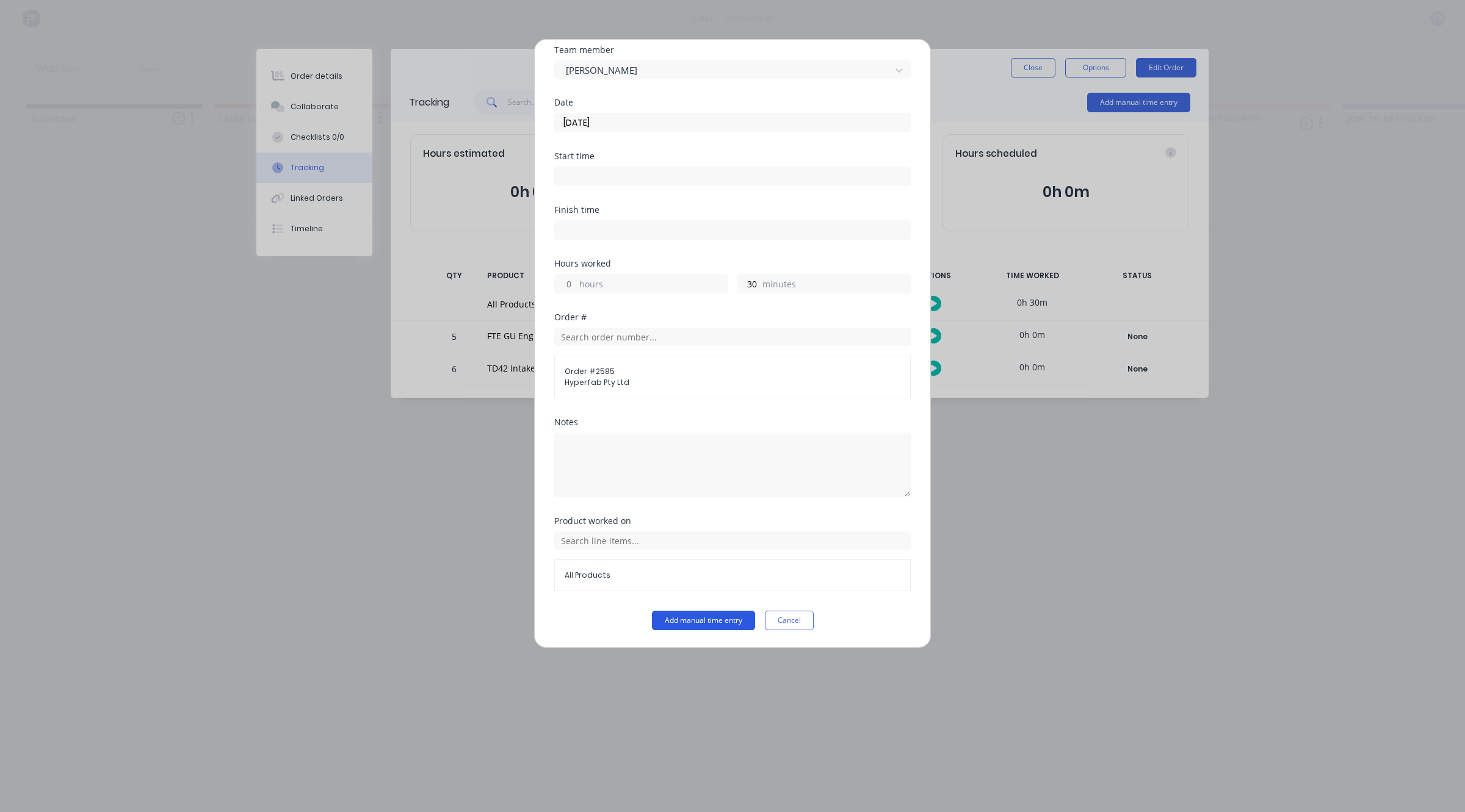
click at [743, 614] on button "Add manual time entry" at bounding box center [704, 621] width 103 height 20
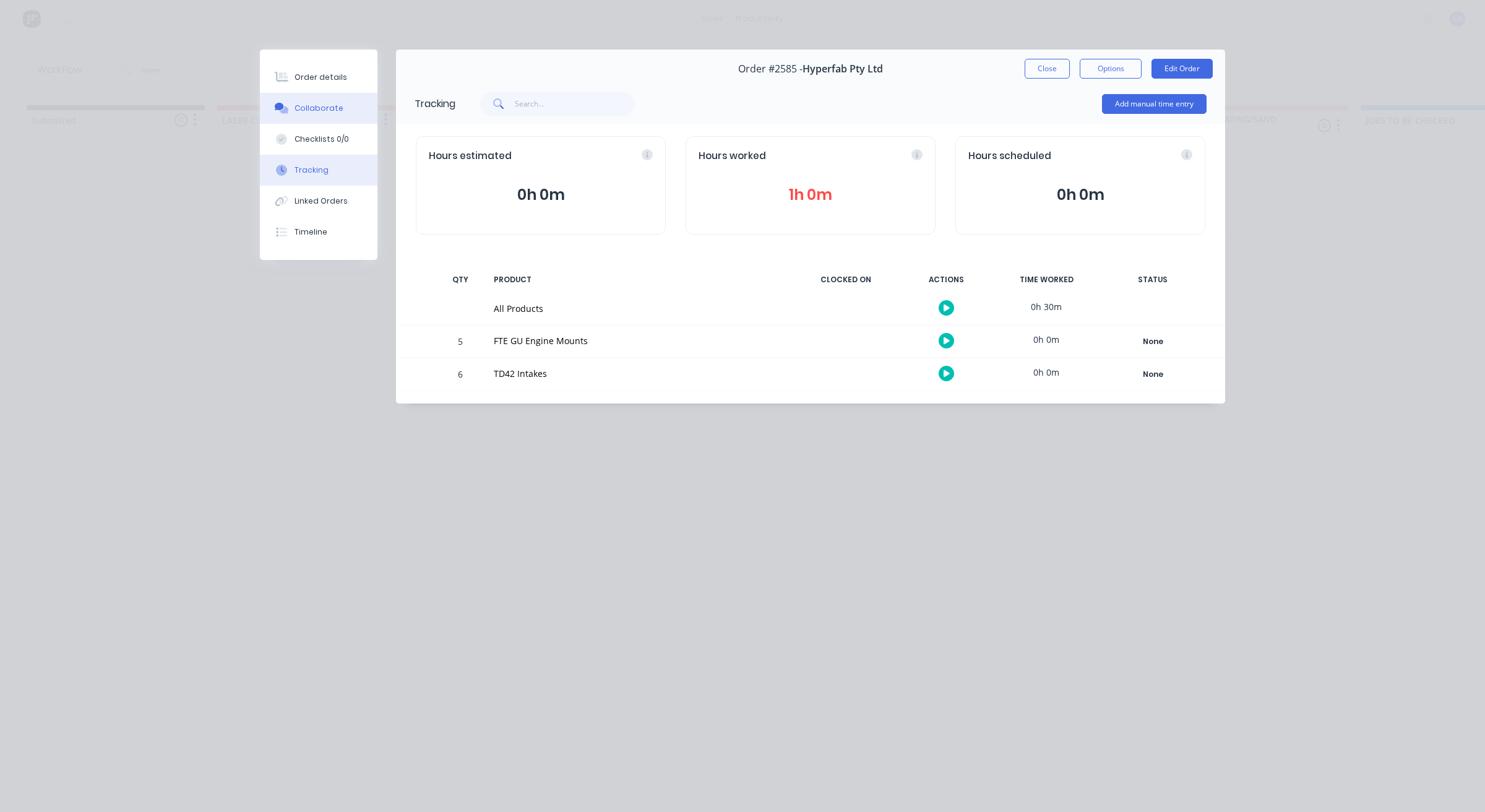
drag, startPoint x: 352, startPoint y: 122, endPoint x: 348, endPoint y: 111, distance: 11.7
click at [349, 118] on button "Collaborate" at bounding box center [319, 108] width 118 height 31
click at [347, 111] on button "Collaborate" at bounding box center [319, 108] width 118 height 31
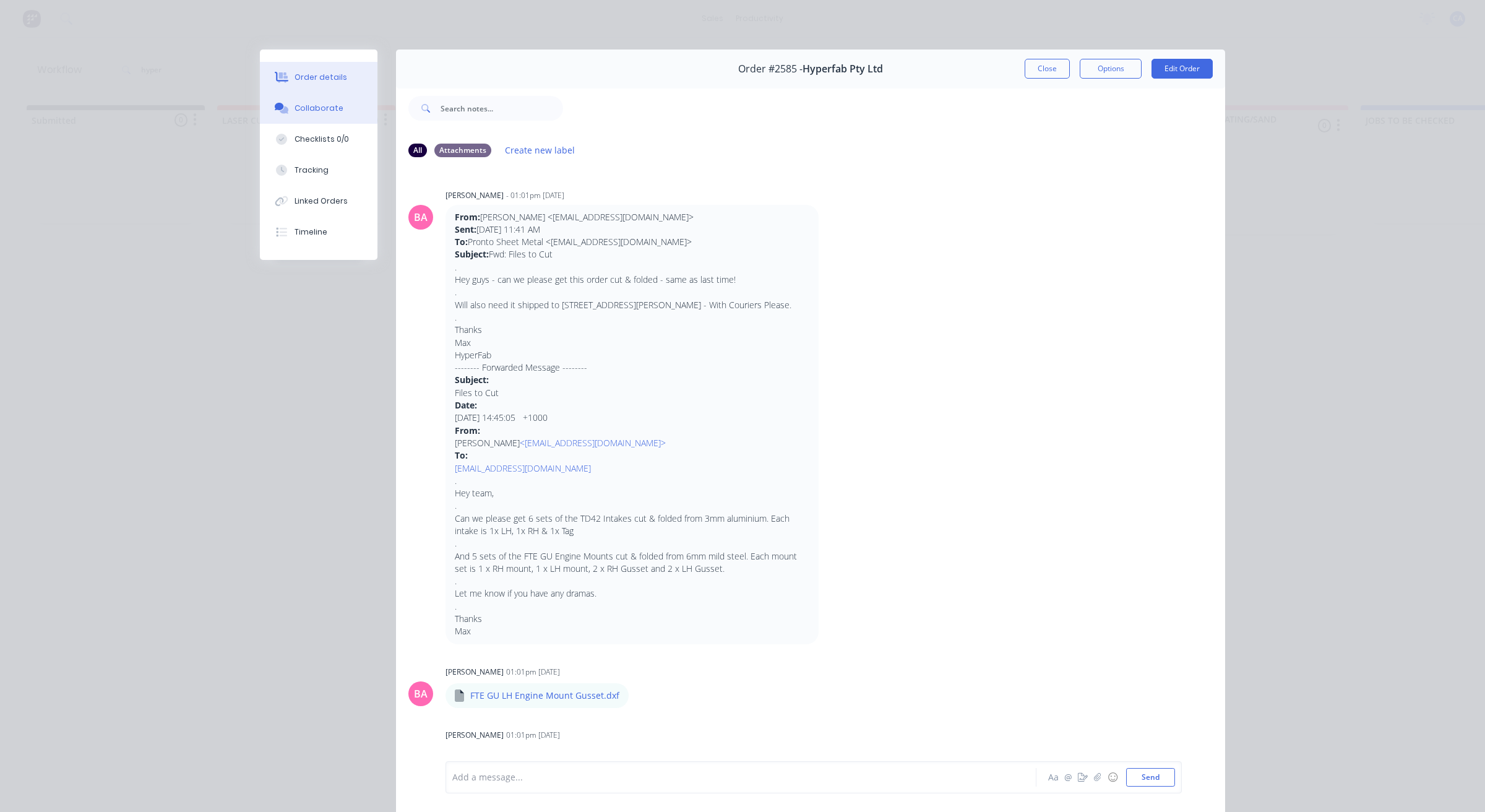
click at [316, 75] on div "Order details" at bounding box center [320, 77] width 52 height 11
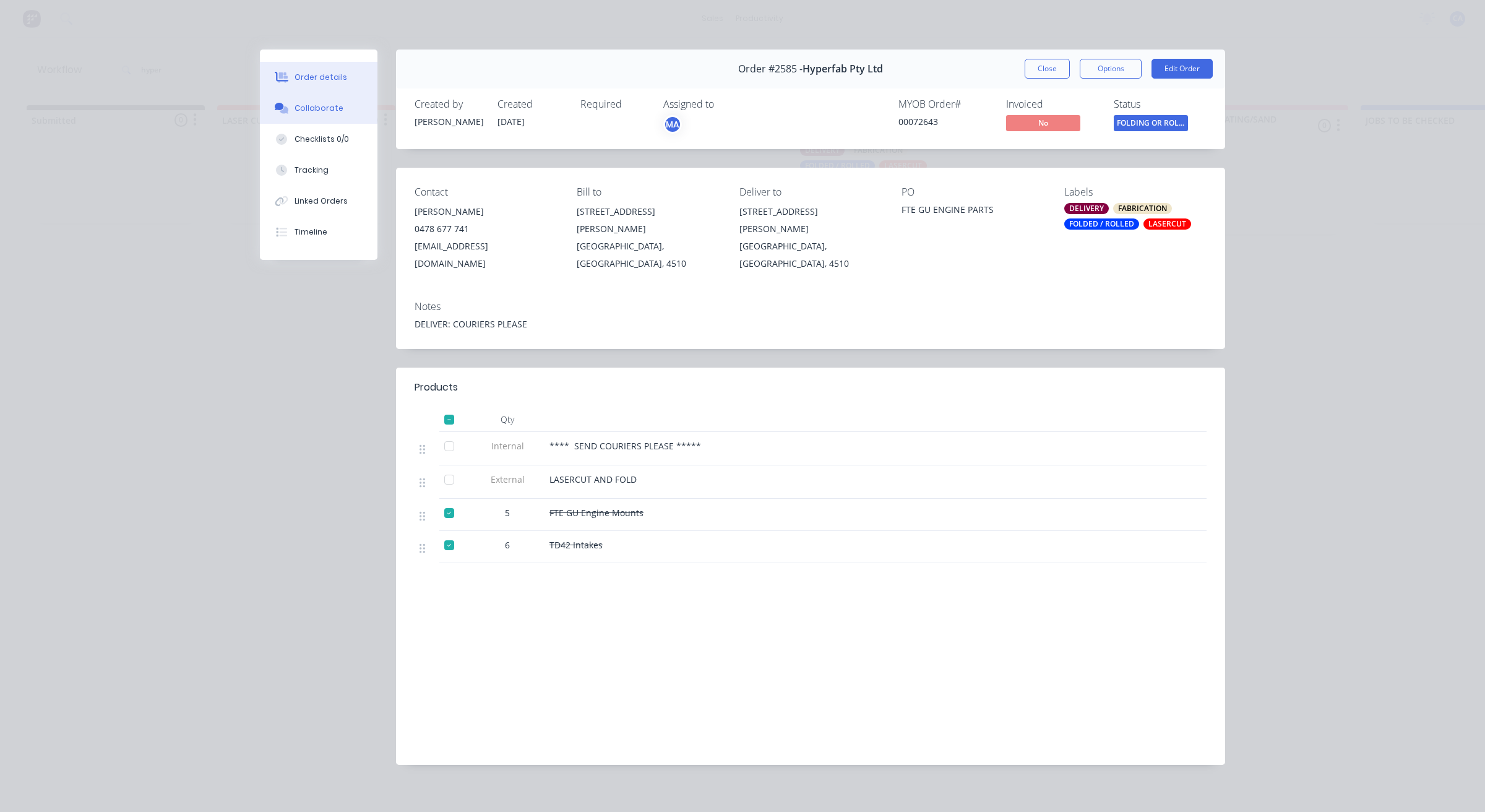
click at [331, 105] on div "Collaborate" at bounding box center [319, 109] width 49 height 11
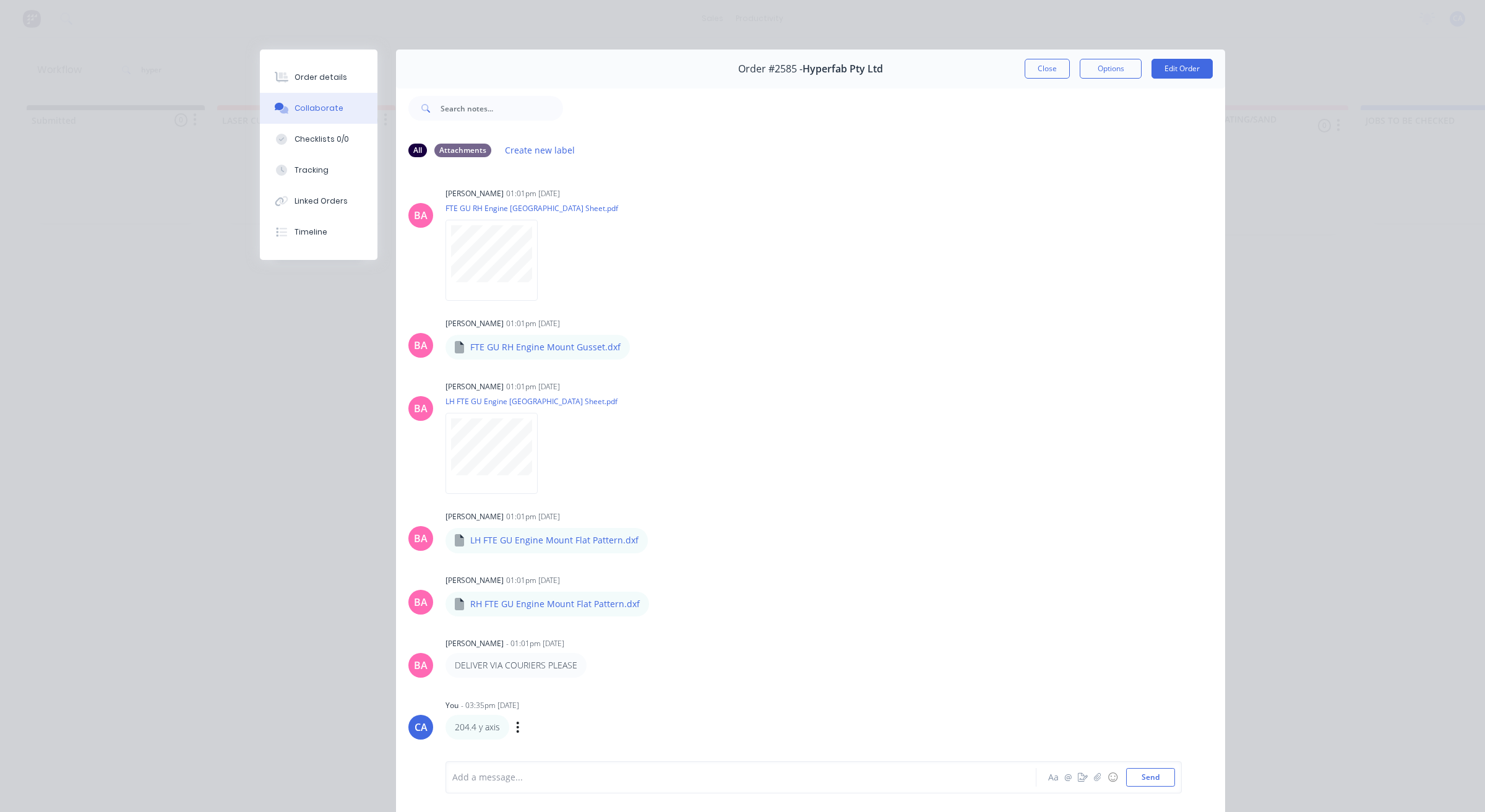
scroll to position [583, 0]
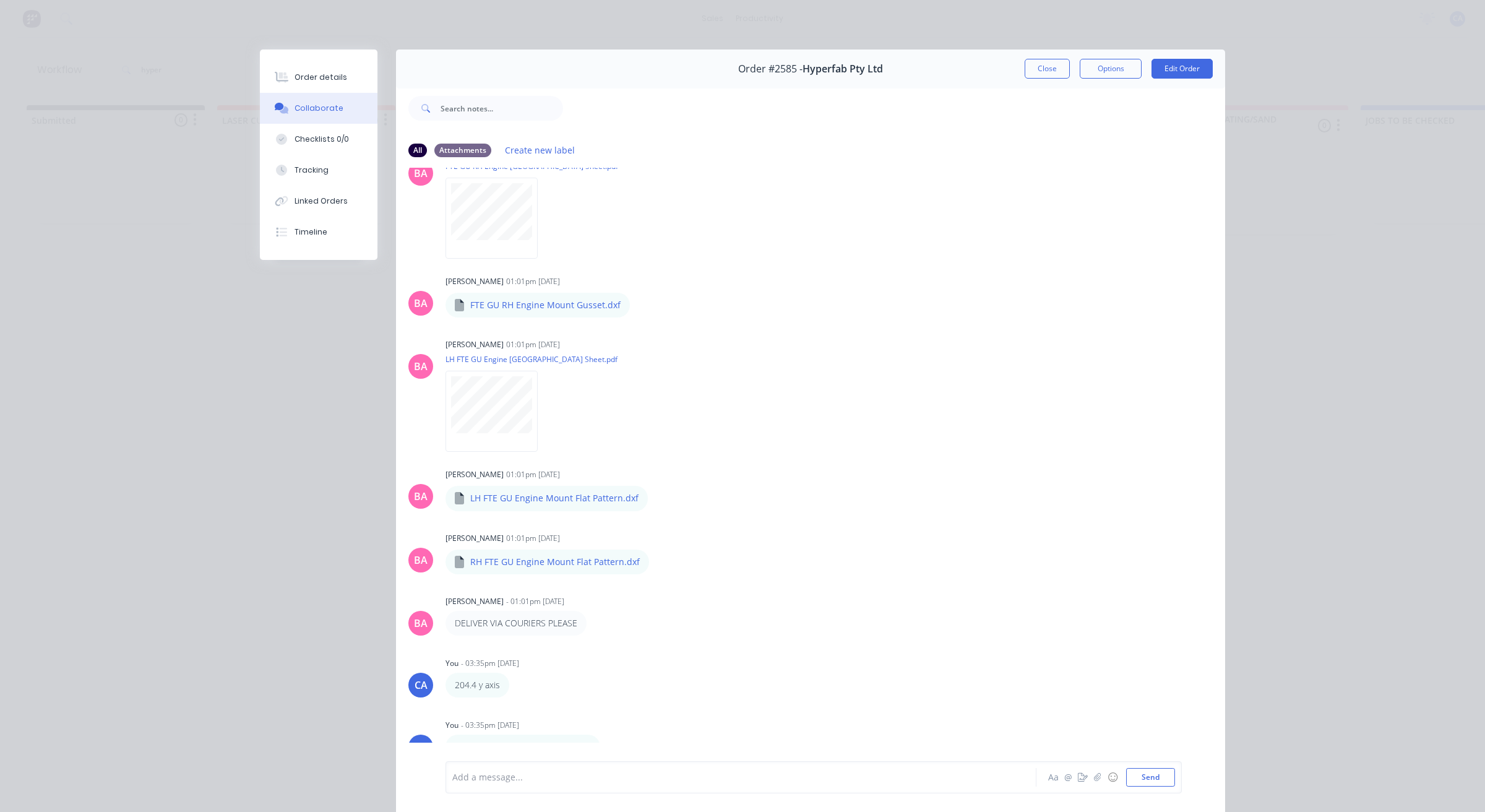
click at [537, 777] on div at bounding box center [724, 777] width 542 height 13
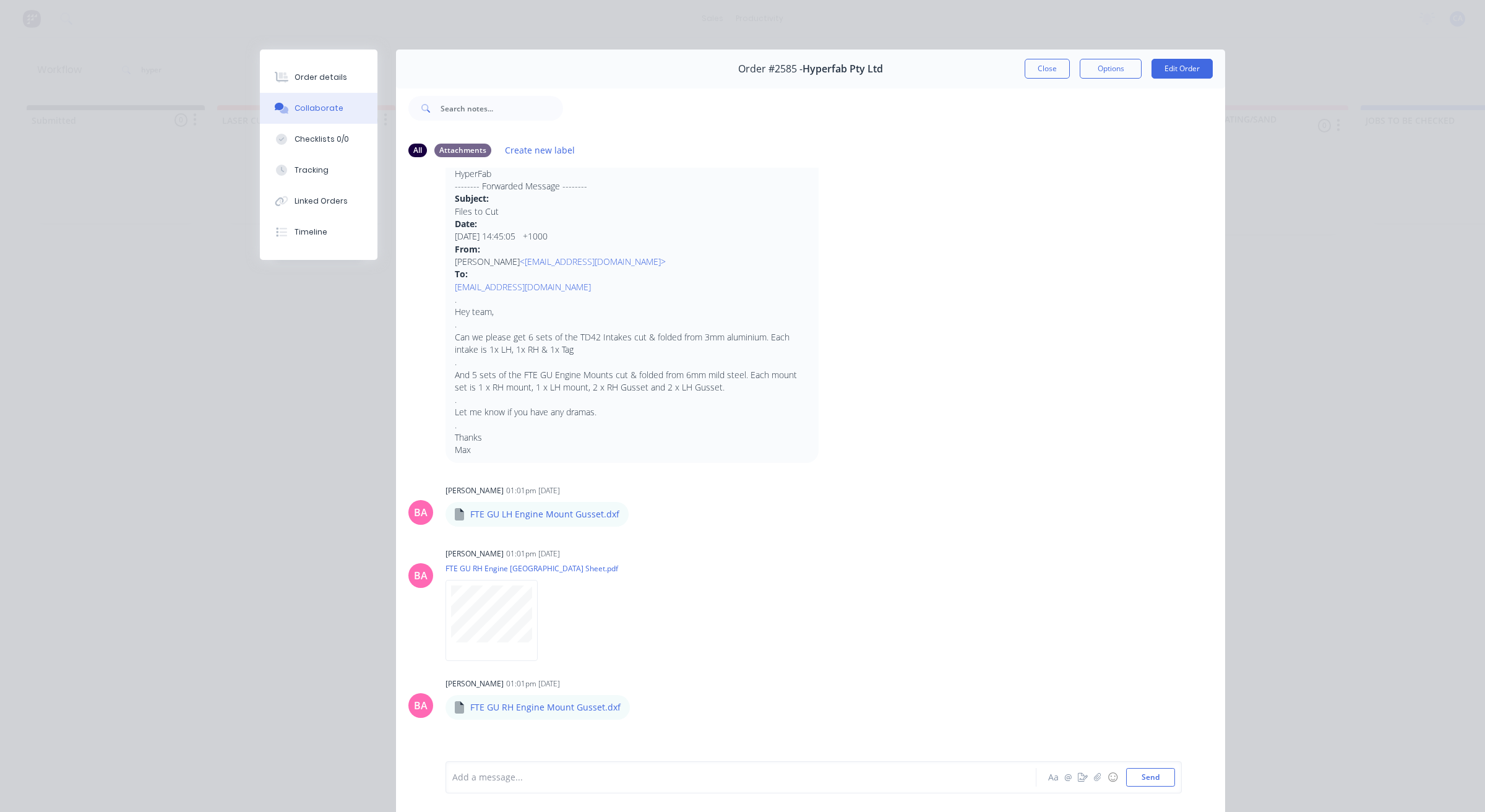
scroll to position [0, 0]
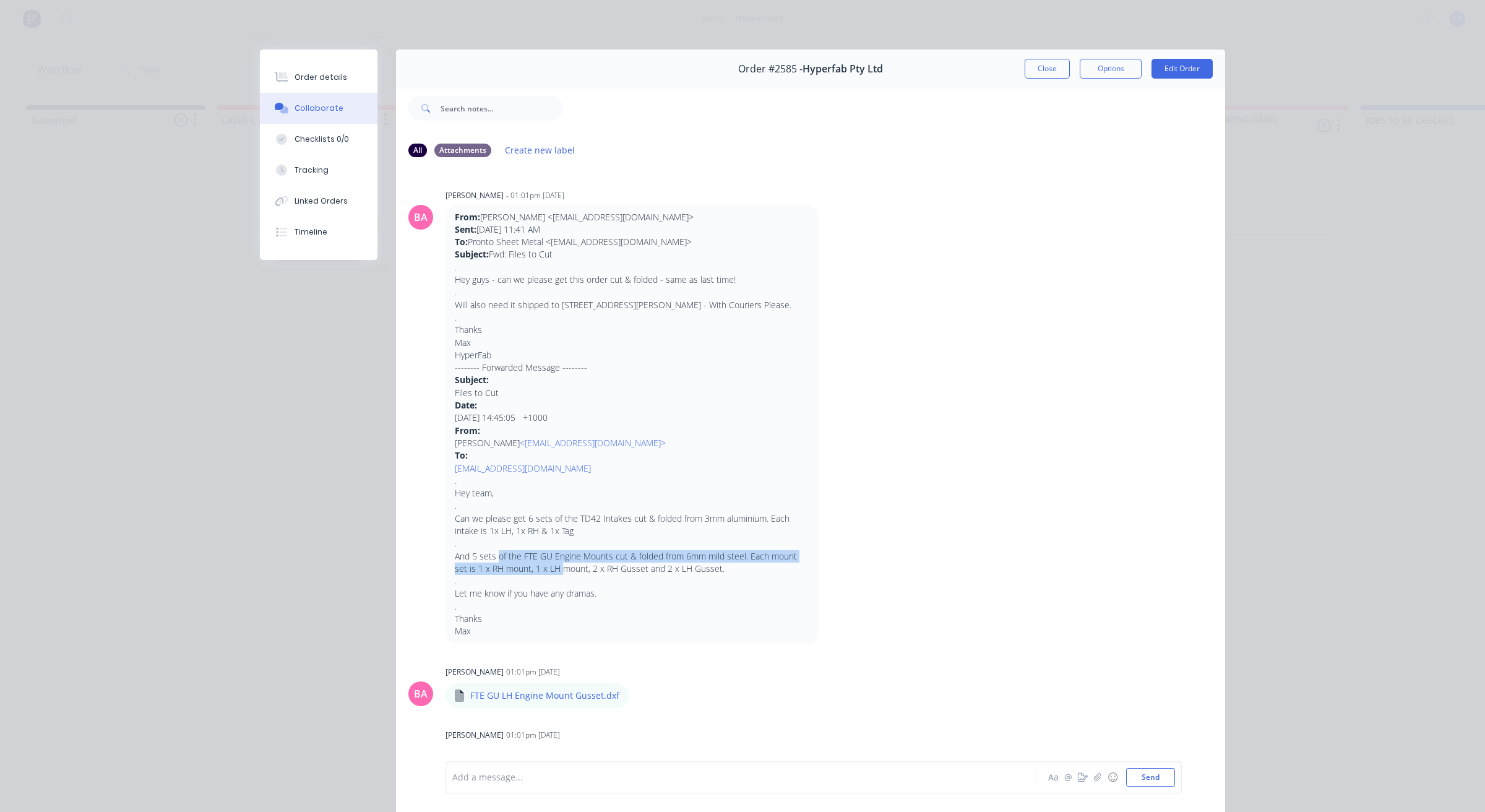
drag, startPoint x: 488, startPoint y: 569, endPoint x: 560, endPoint y: 582, distance: 73.2
click at [558, 579] on p ". Hey team, . Can we please get 6 sets of the TD42 Intakes cut & folded from 3m…" at bounding box center [632, 556] width 355 height 163
click at [560, 582] on p ". Hey team, . Can we please get 6 sets of the TD42 Intakes cut & folded from 3m…" at bounding box center [632, 556] width 355 height 163
drag, startPoint x: 478, startPoint y: 567, endPoint x: 505, endPoint y: 563, distance: 27.3
click at [505, 563] on p ". Hey team, . Can we please get 6 sets of the TD42 Intakes cut & folded from 3m…" at bounding box center [632, 556] width 355 height 163
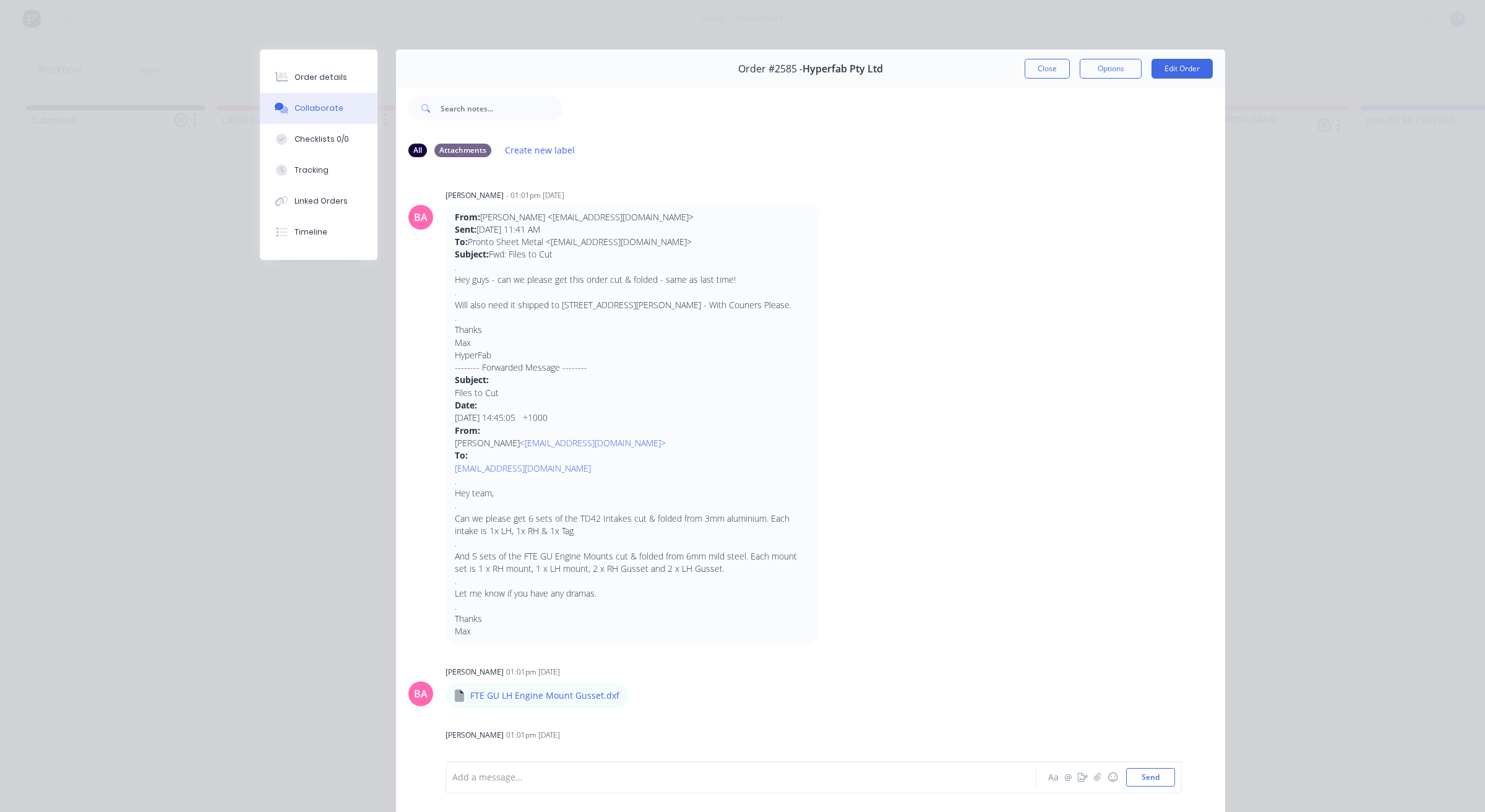
click at [515, 569] on p ". Hey team, . Can we please get 6 sets of the TD42 Intakes cut & folded from 3m…" at bounding box center [632, 556] width 355 height 163
click at [1031, 66] on button "Close" at bounding box center [1047, 68] width 45 height 20
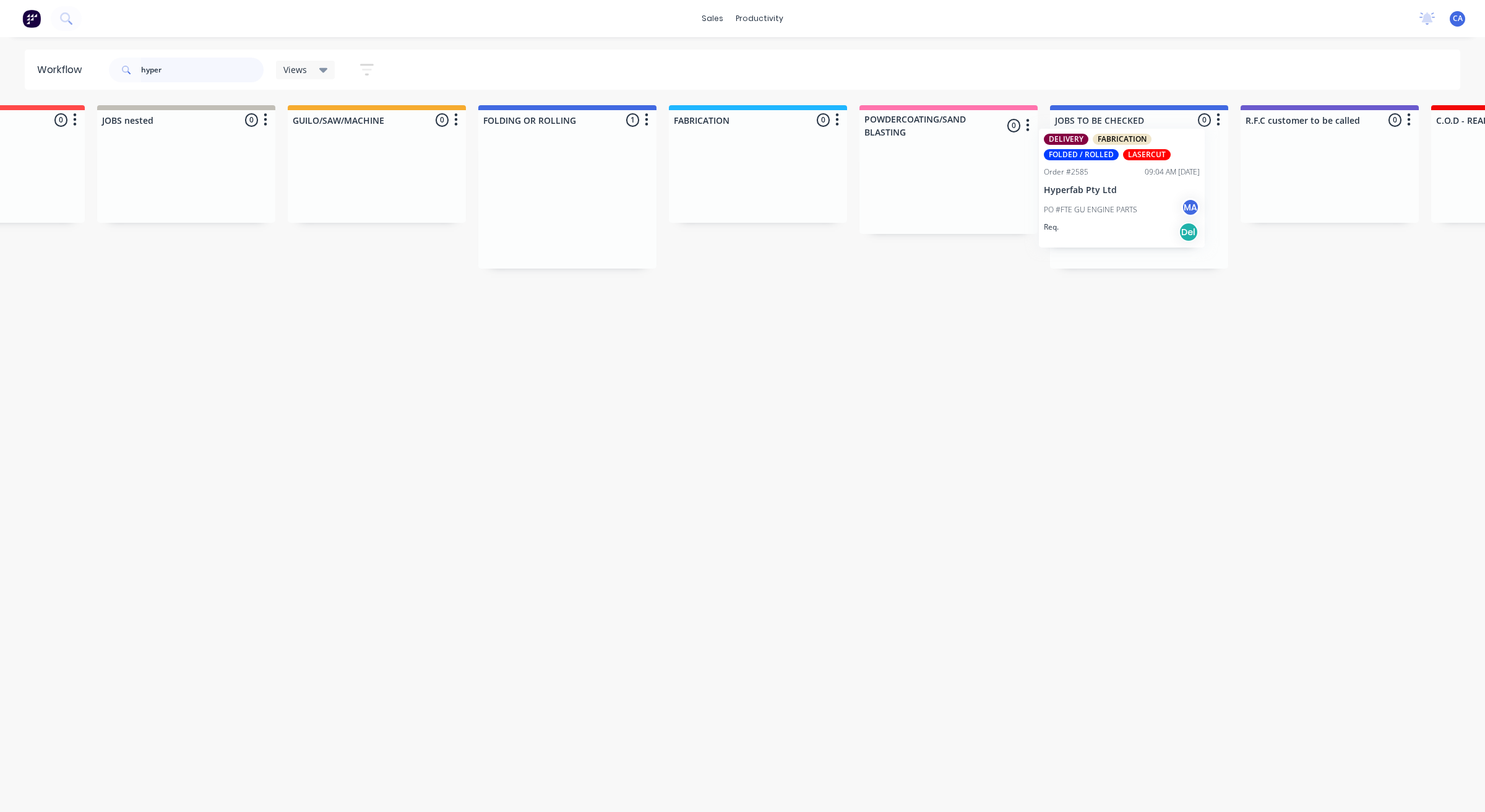
drag, startPoint x: 831, startPoint y: 209, endPoint x: 1080, endPoint y: 199, distance: 249.2
click at [1080, 199] on div "Submitted 0 Sort By Created date Required date Order number Customer name Most …" at bounding box center [1340, 187] width 3319 height 163
drag, startPoint x: 178, startPoint y: 71, endPoint x: 103, endPoint y: 67, distance: 75.1
click at [113, 70] on div "hyper" at bounding box center [186, 69] width 155 height 25
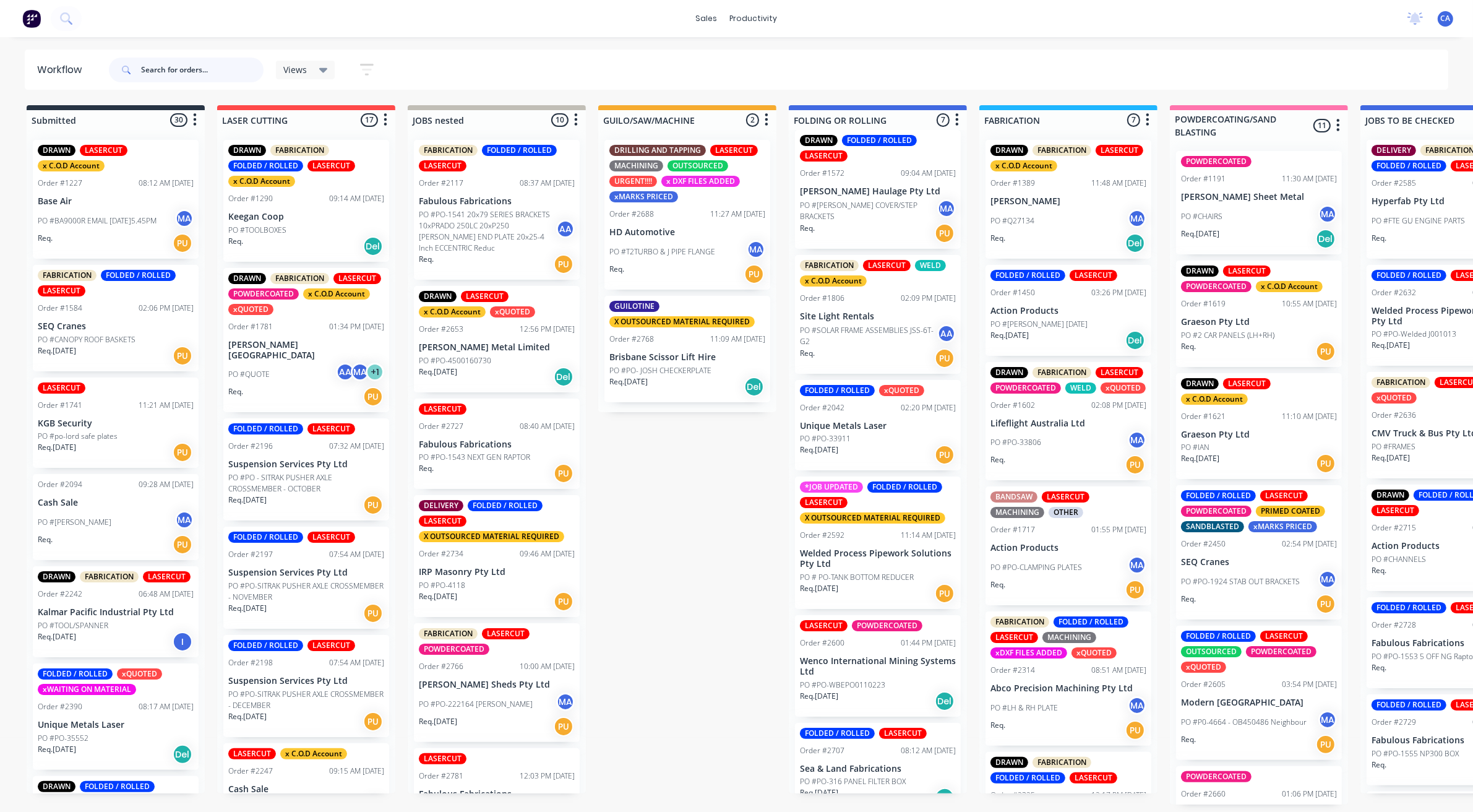
scroll to position [0, 0]
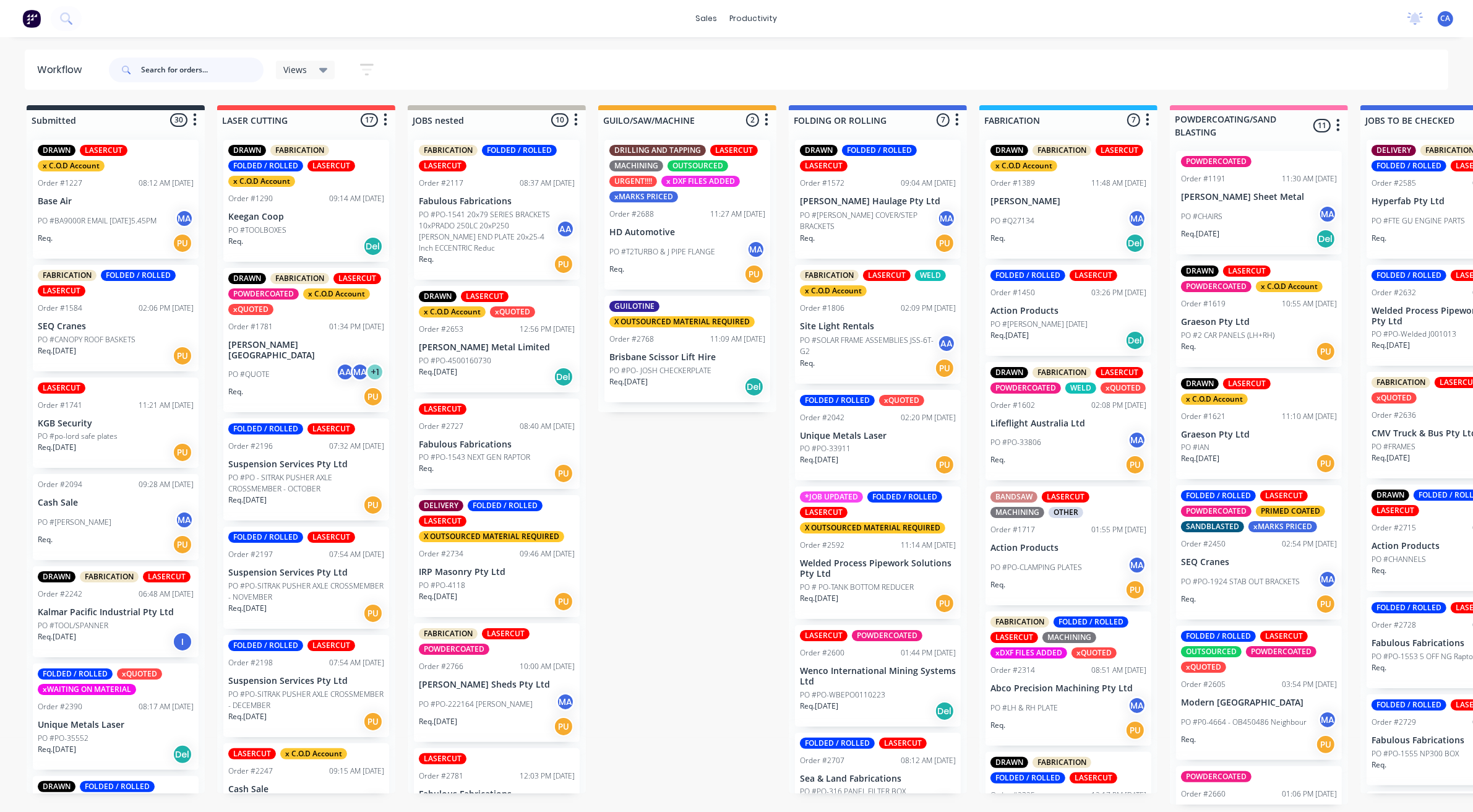
click at [177, 69] on input "text" at bounding box center [202, 69] width 122 height 25
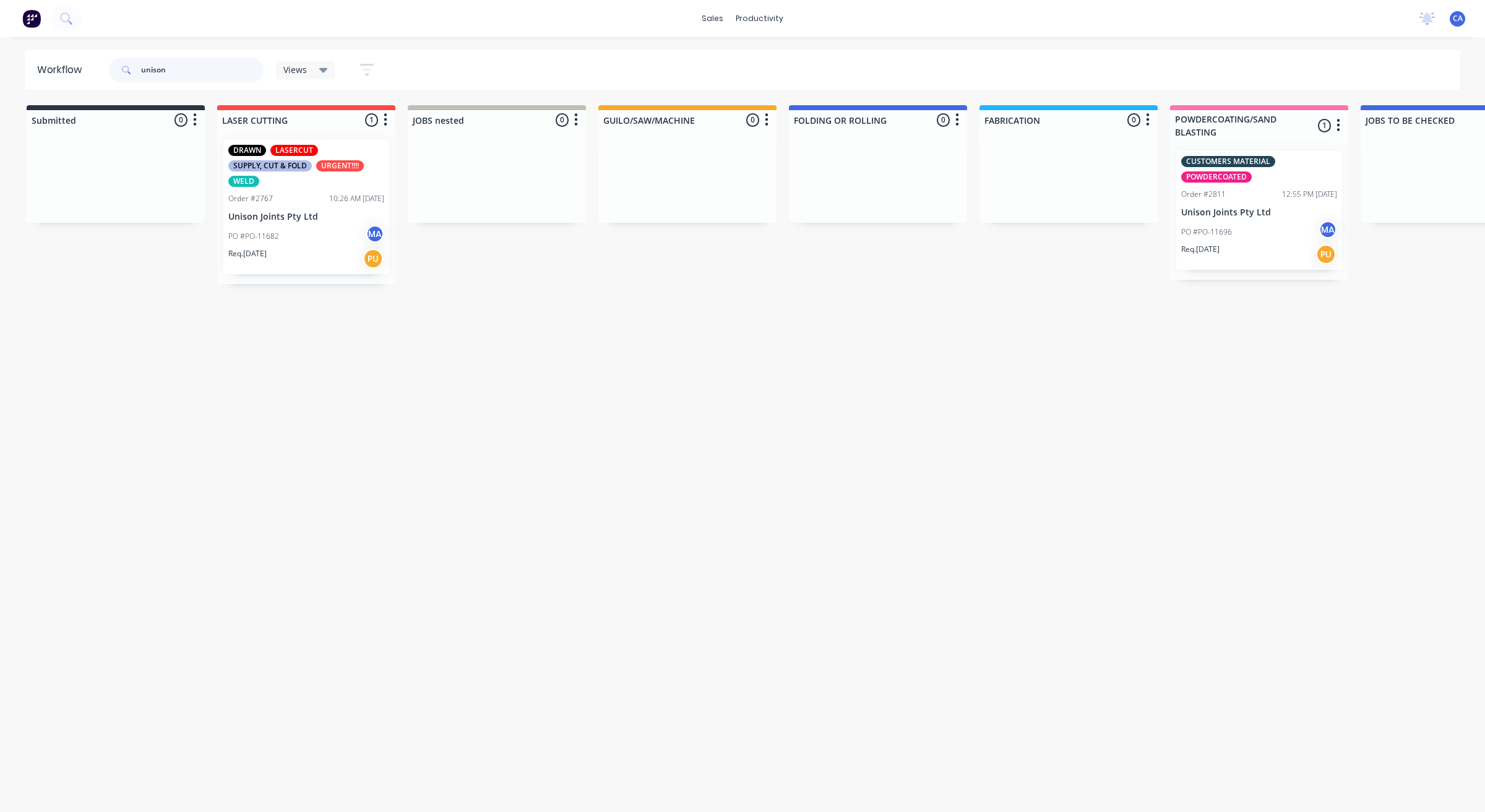
type input "unison"
click at [307, 242] on div "PO #PO-11682 MA" at bounding box center [307, 236] width 156 height 23
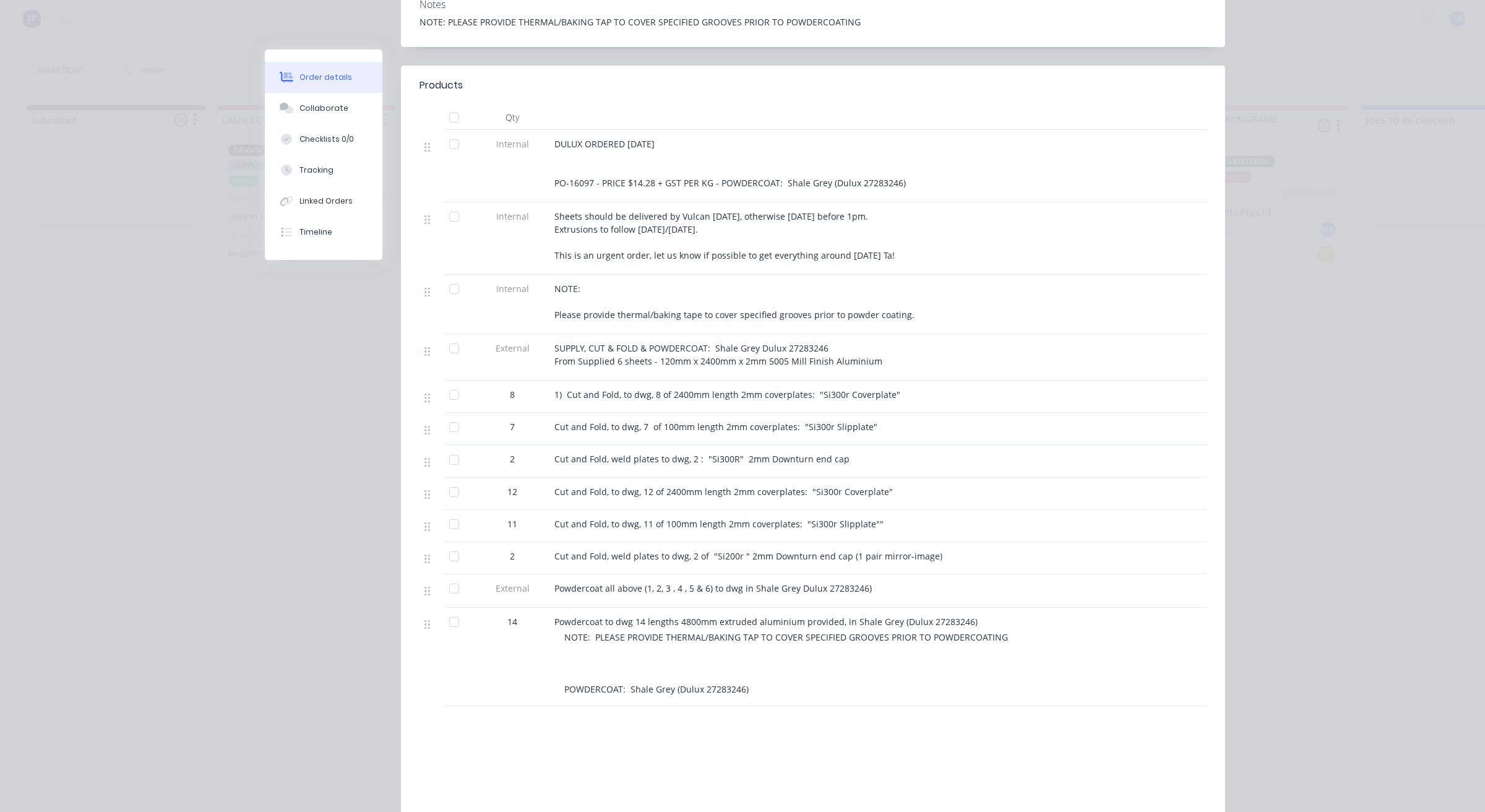
scroll to position [309, 0]
